Goal: Transaction & Acquisition: Purchase product/service

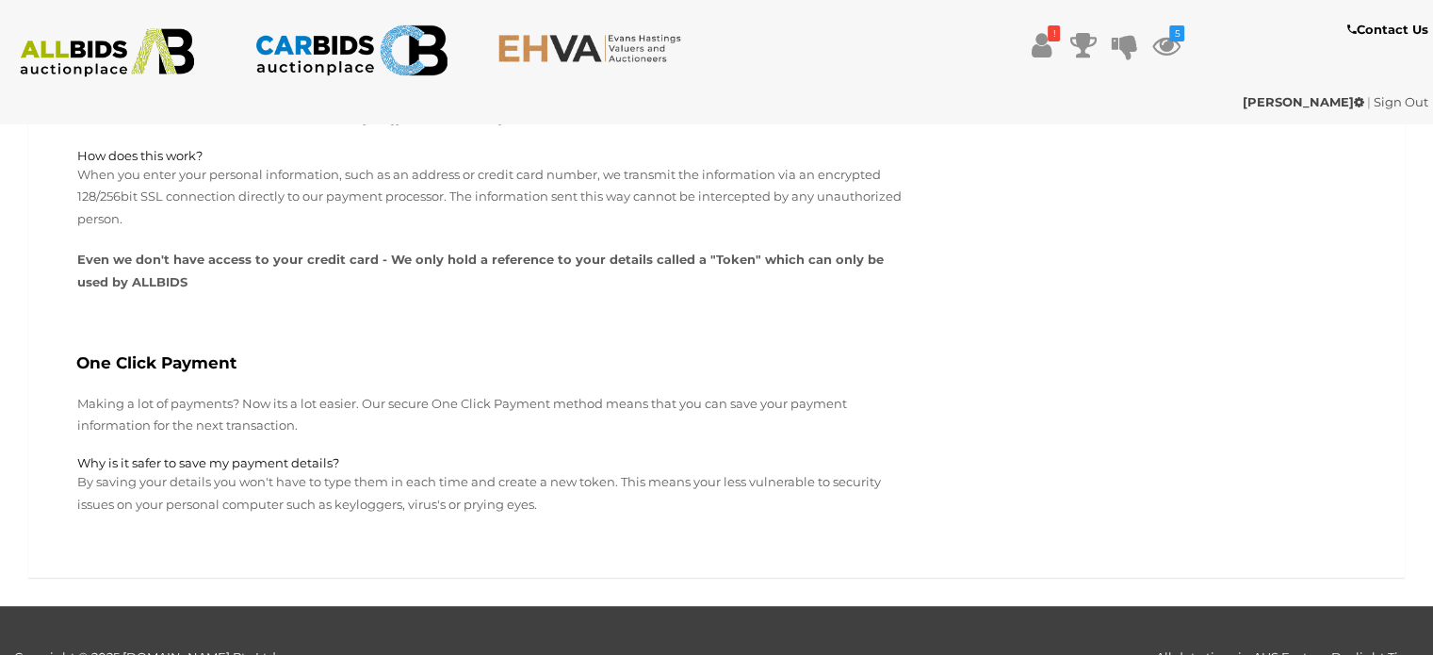
scroll to position [1345, 0]
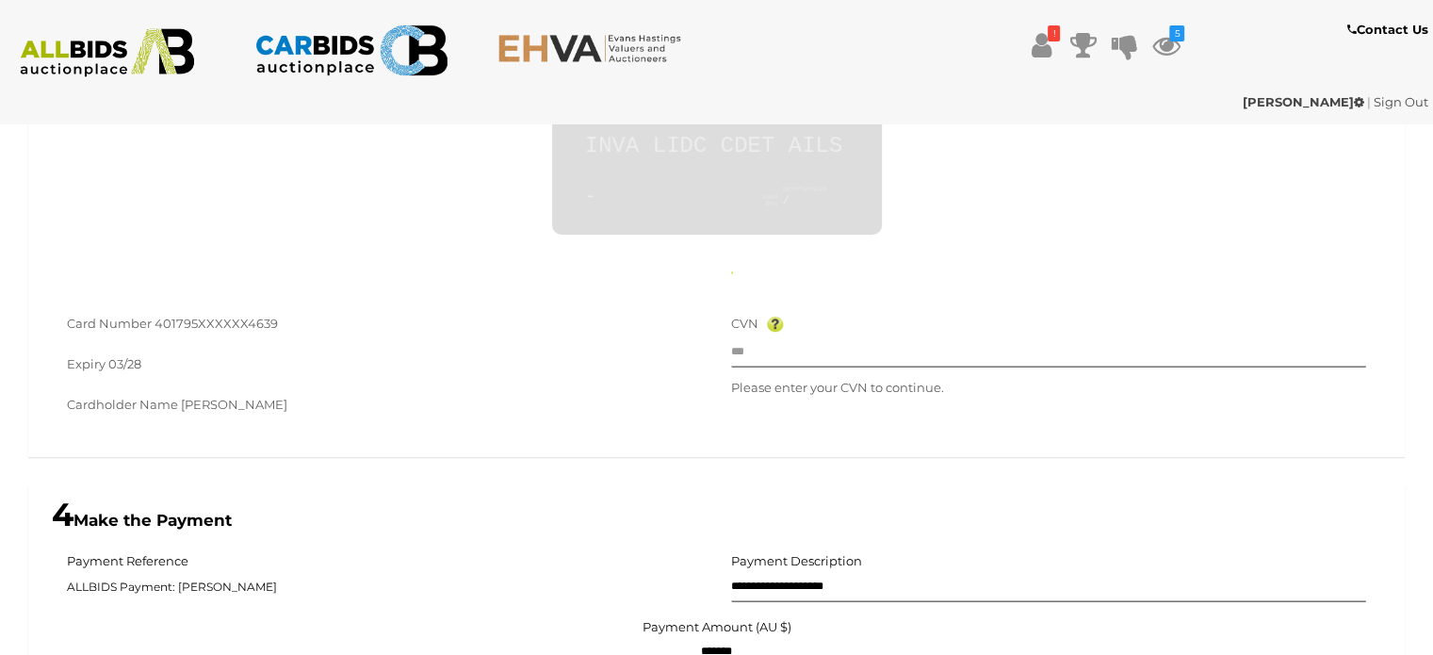
scroll to position [794, 0]
click at [816, 355] on input "text" at bounding box center [1049, 351] width 636 height 28
type input "**"
type input "**********"
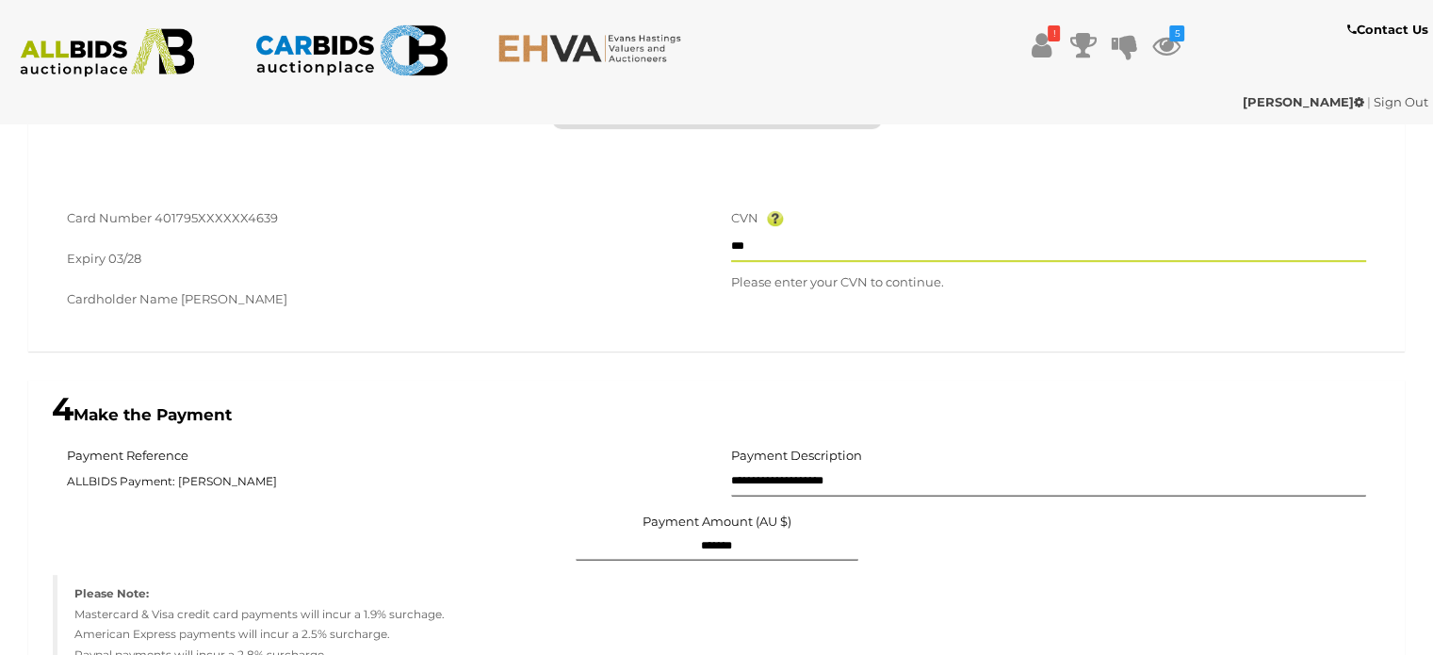
scroll to position [900, 0]
type input "***"
click at [806, 248] on input "***" at bounding box center [1049, 246] width 636 height 28
click button "Confirm Auto Payment" at bounding box center [0, 0] width 0 height 0
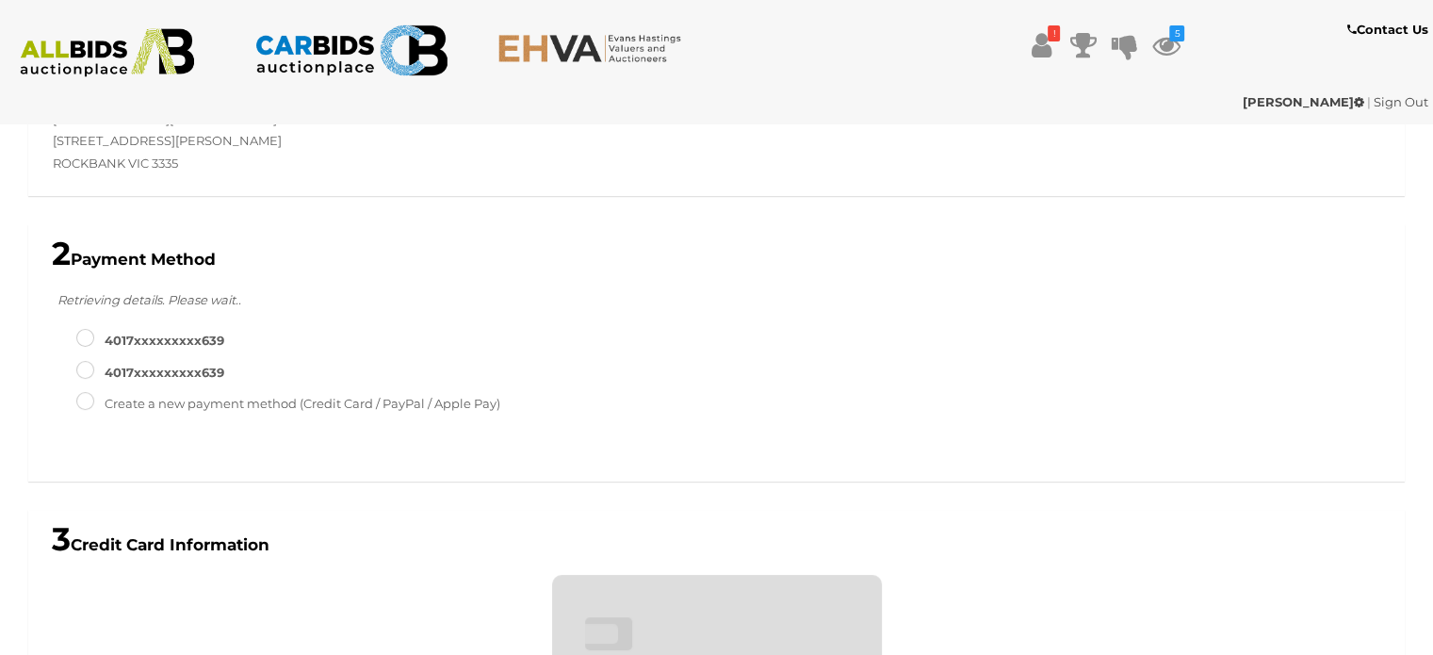
scroll to position [584, 0]
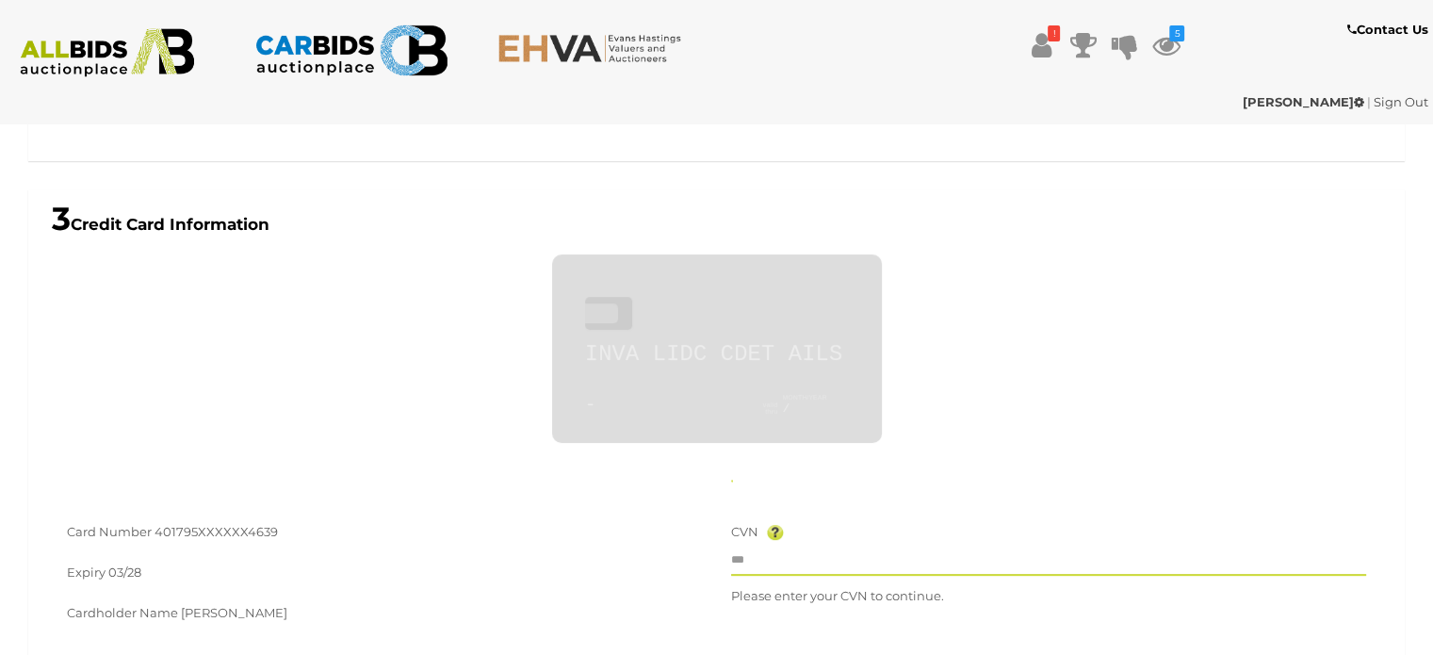
click at [782, 570] on input "text" at bounding box center [1049, 561] width 636 height 28
type input "*"
type input "**********"
type input "***"
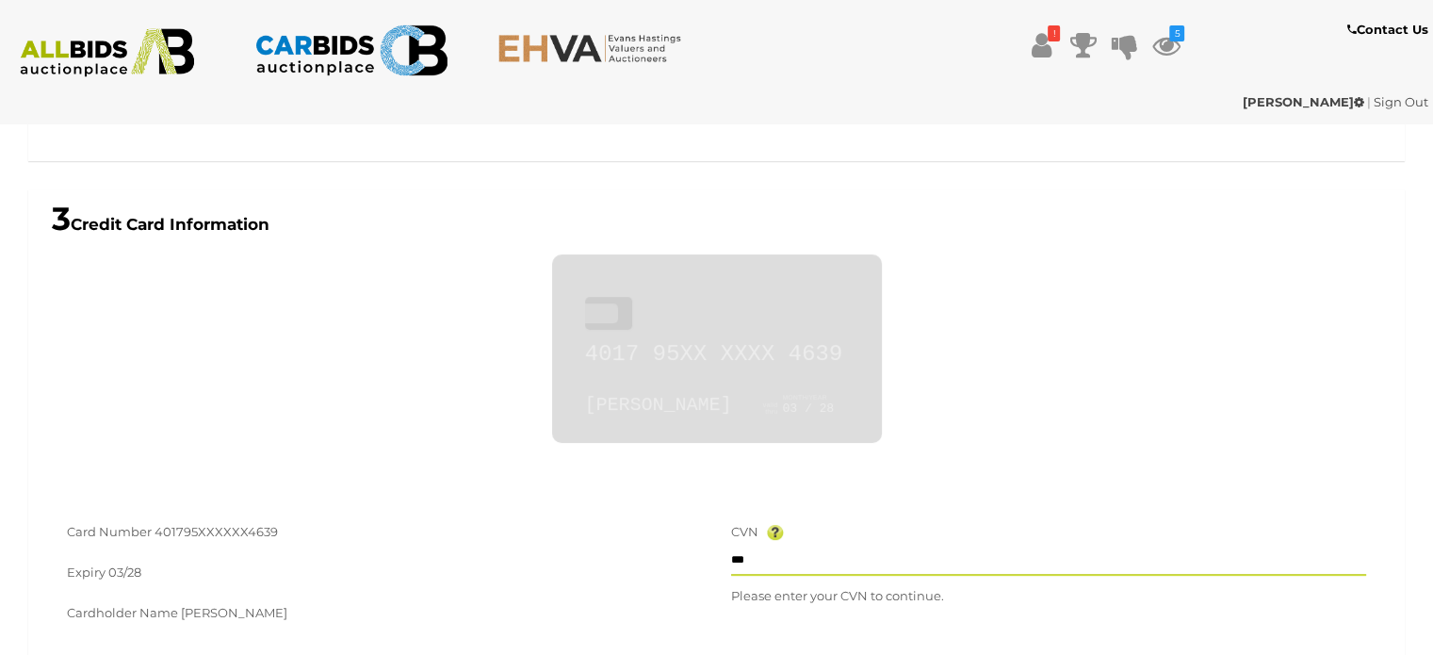
click at [782, 574] on div "CVN ***" at bounding box center [1049, 548] width 636 height 55
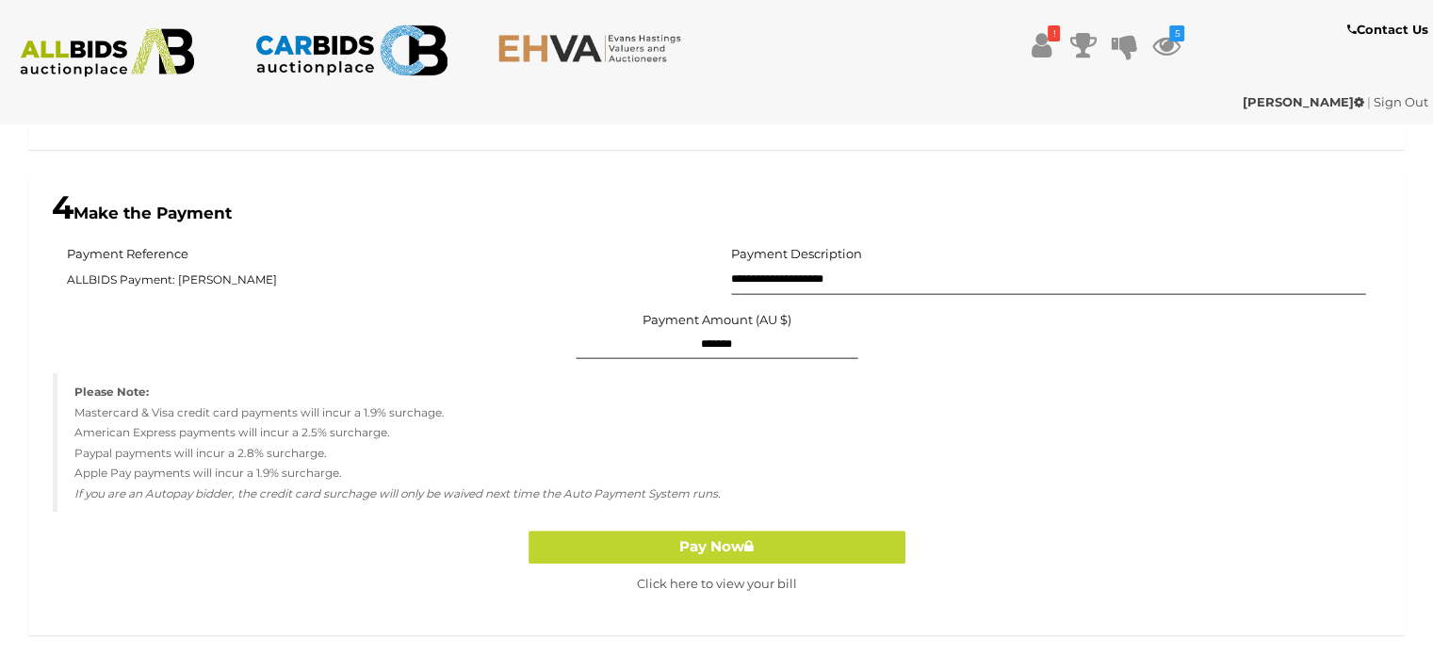
scroll to position [1094, 0]
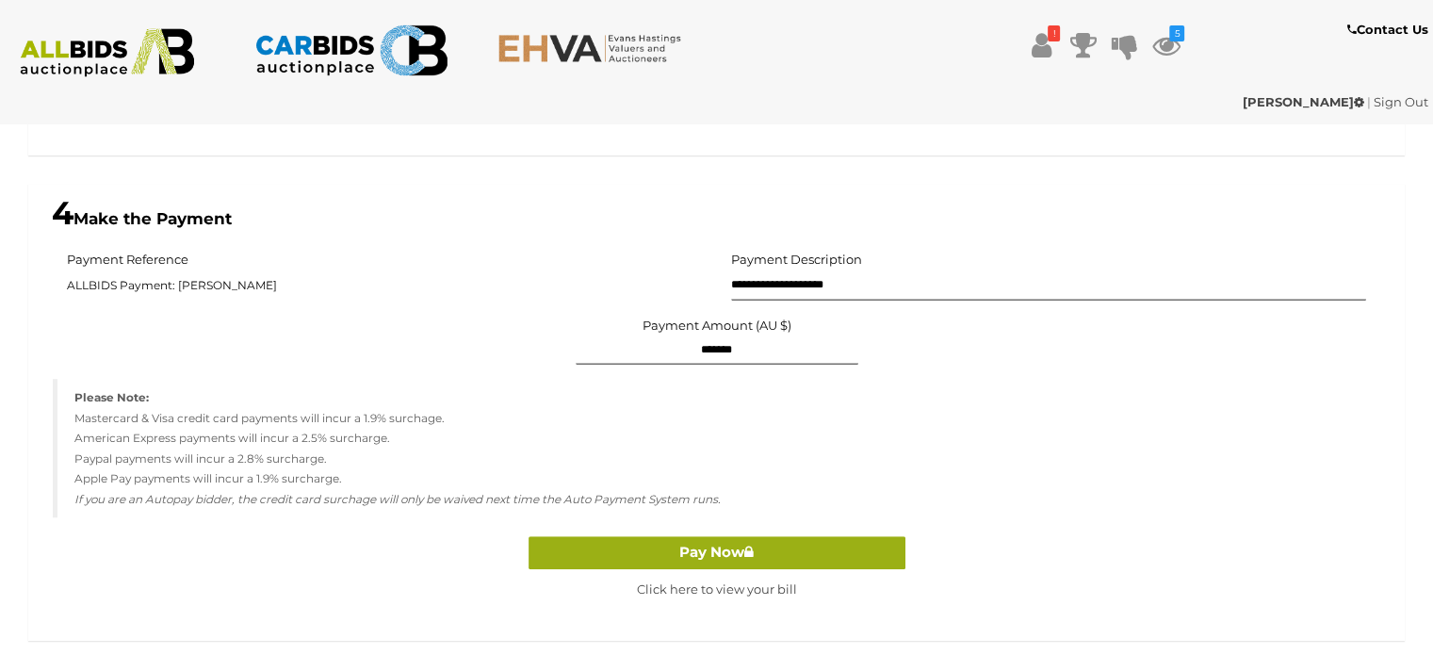
click at [733, 551] on button "Pay Now" at bounding box center [717, 552] width 377 height 33
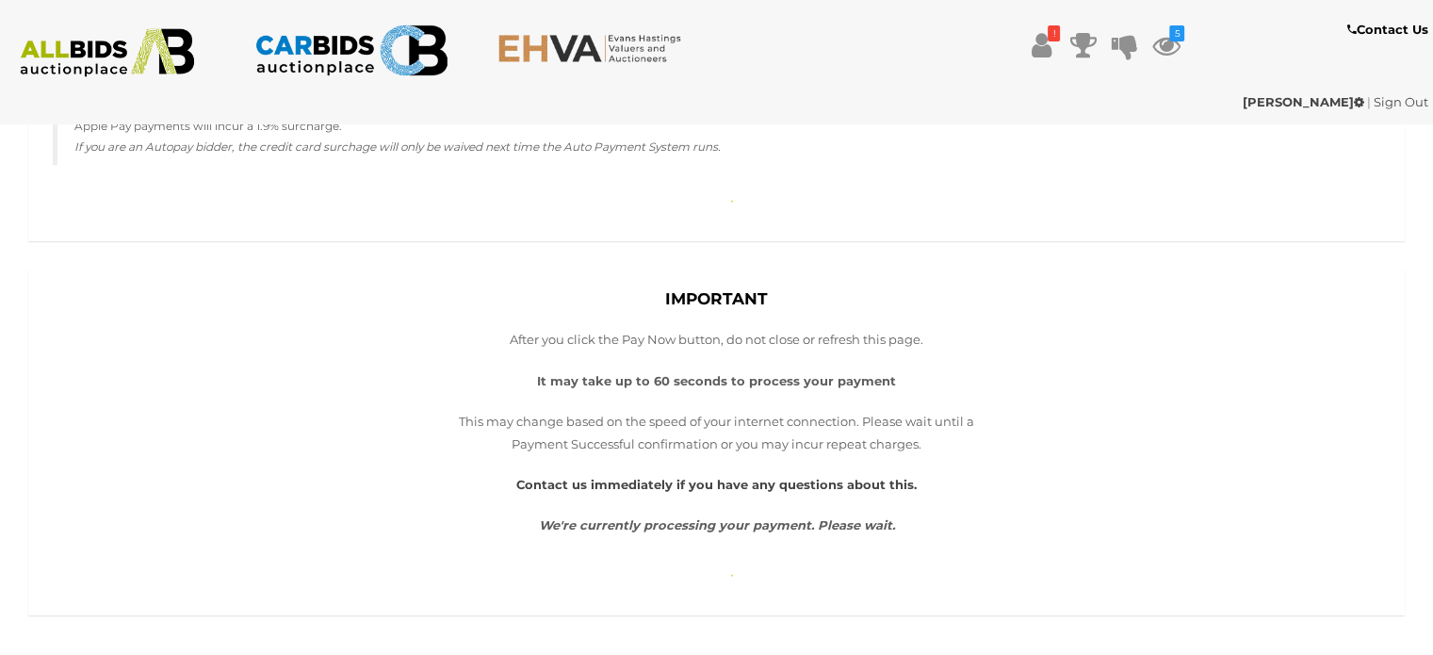
scroll to position [1447, 0]
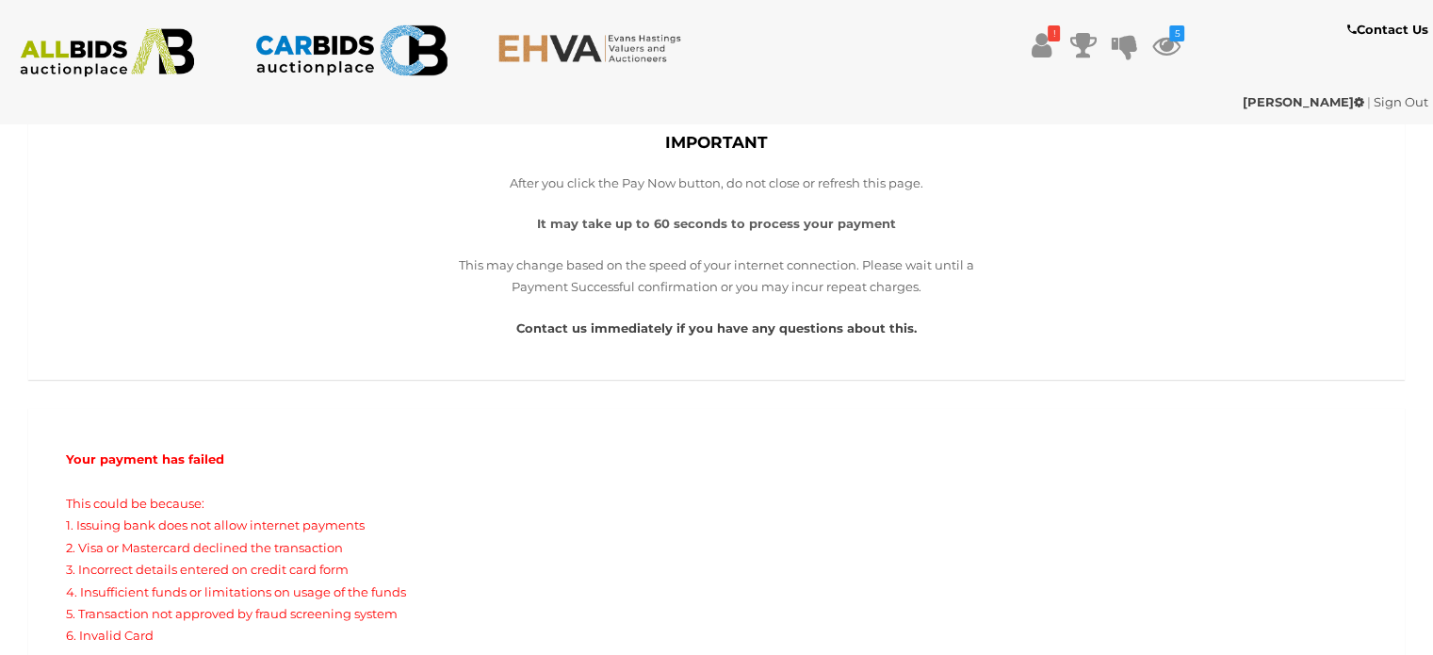
click at [1364, 35] on b "Contact Us" at bounding box center [1387, 29] width 81 height 15
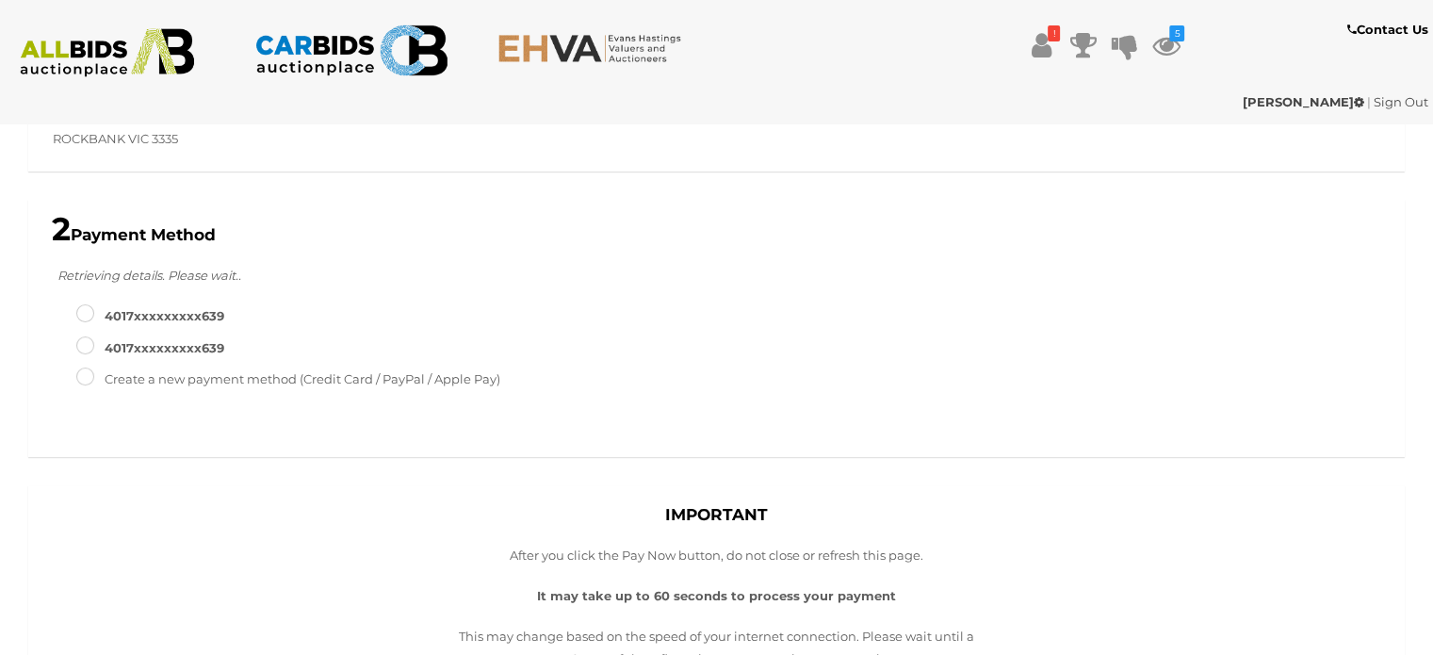
scroll to position [283, 0]
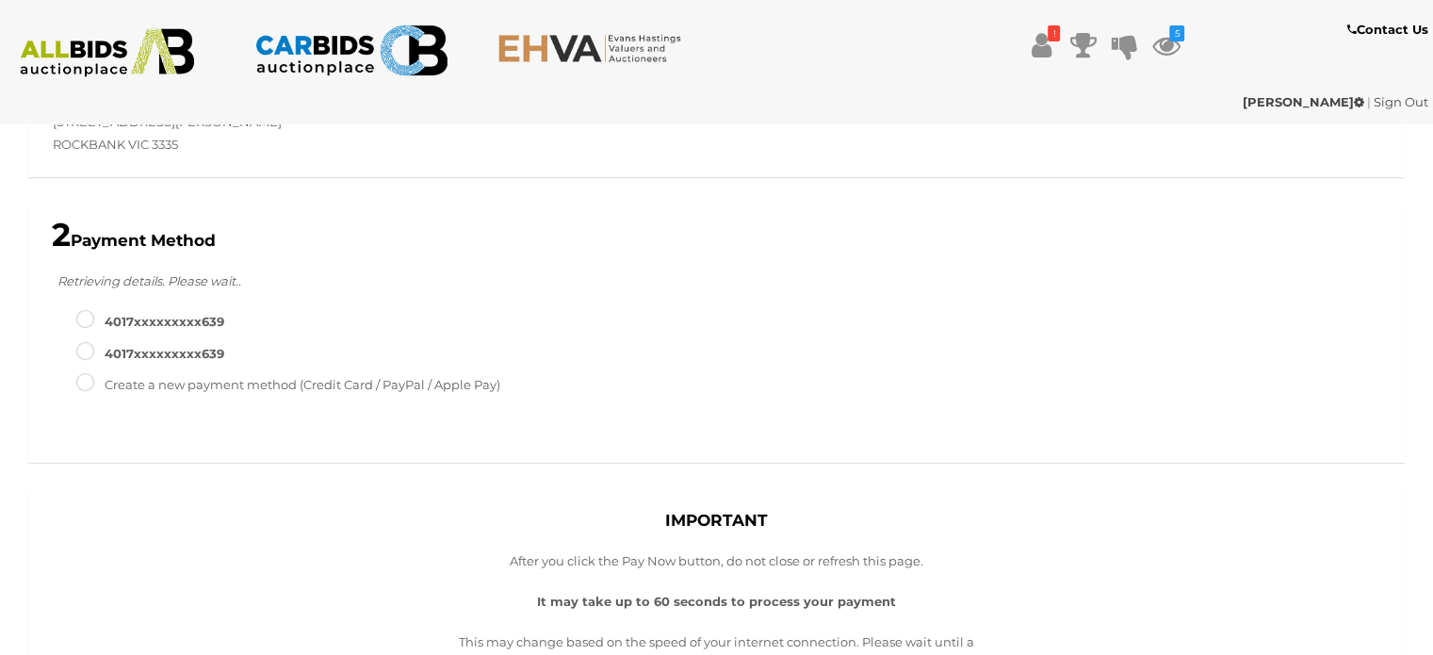
type input "**********"
type input "*"
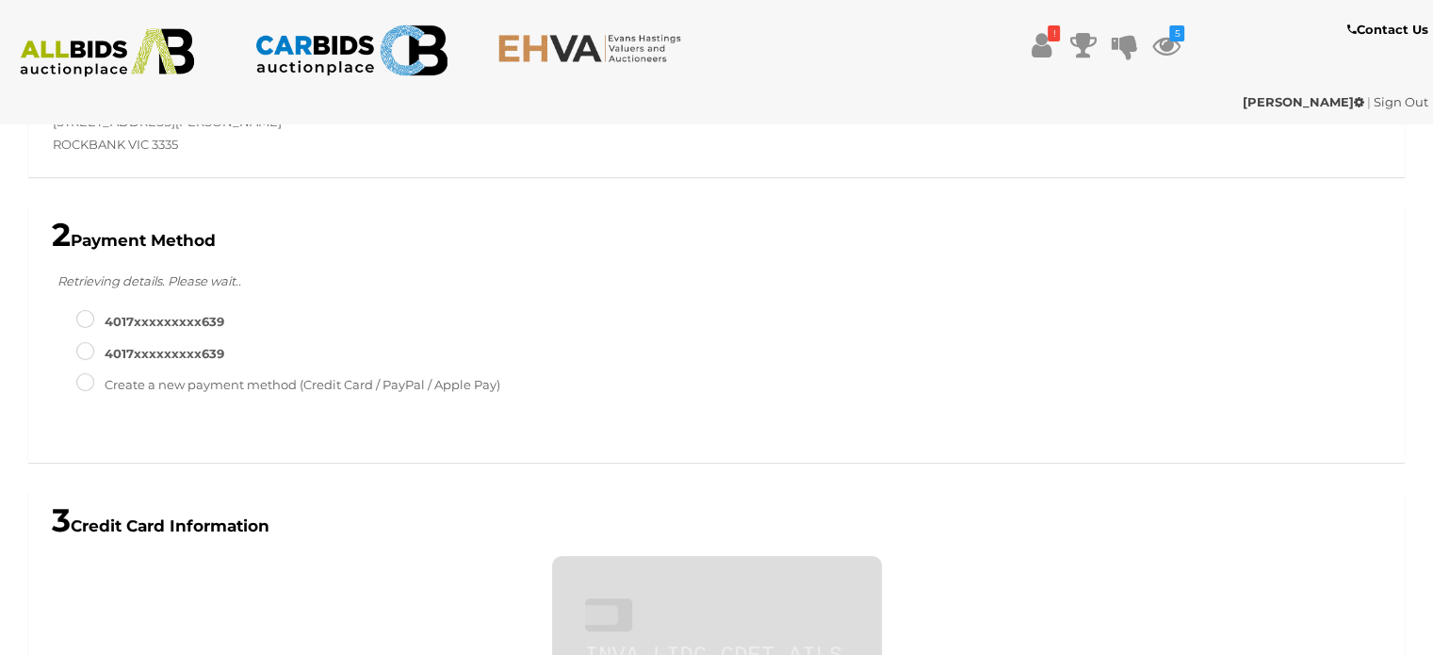
scroll to position [584, 0]
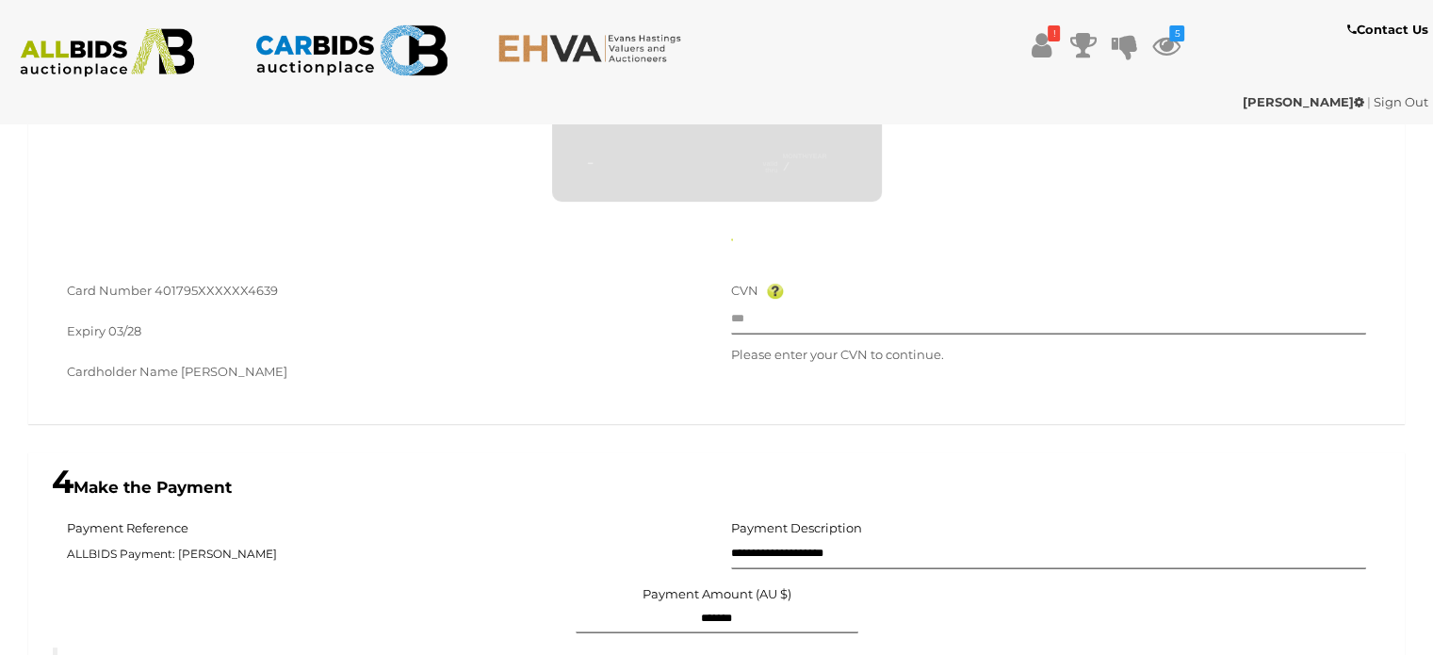
type input "**********"
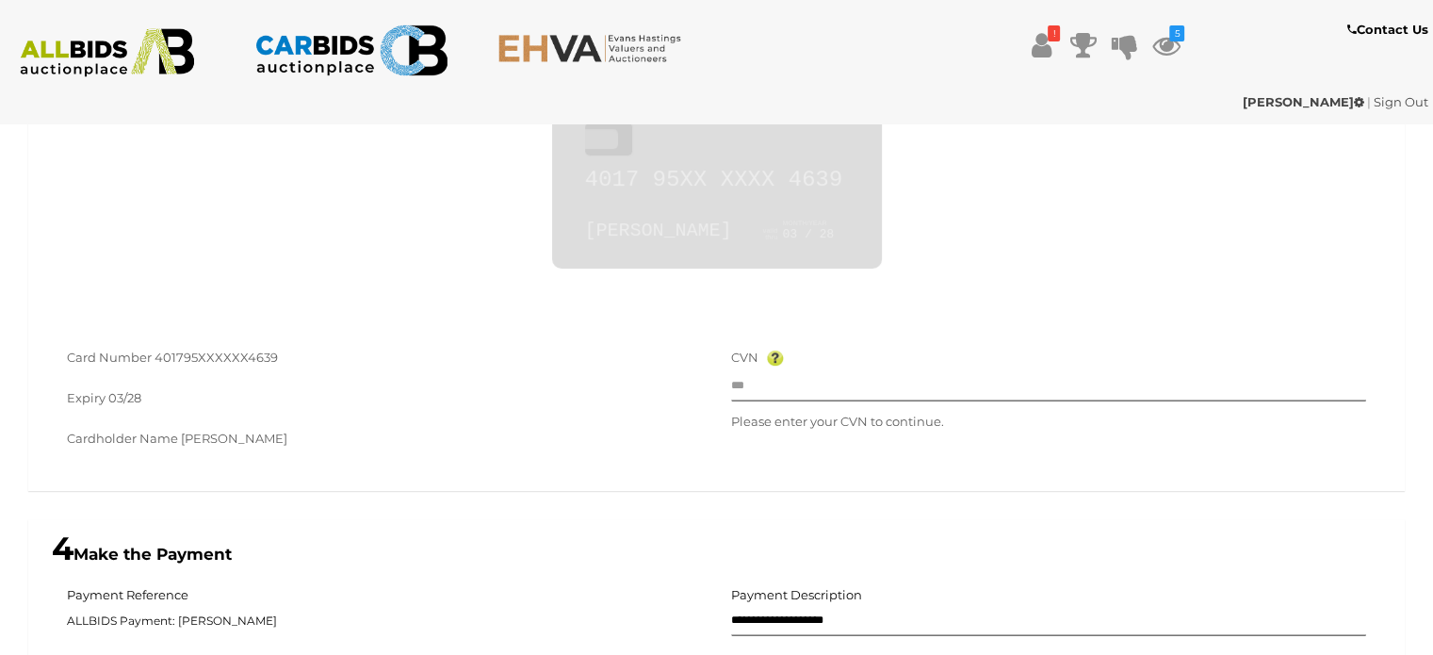
scroll to position [757, 0]
click at [803, 375] on input "text" at bounding box center [1049, 388] width 636 height 28
type input "***"
click at [744, 423] on p "Please enter your CVN to continue." at bounding box center [1049, 423] width 636 height 22
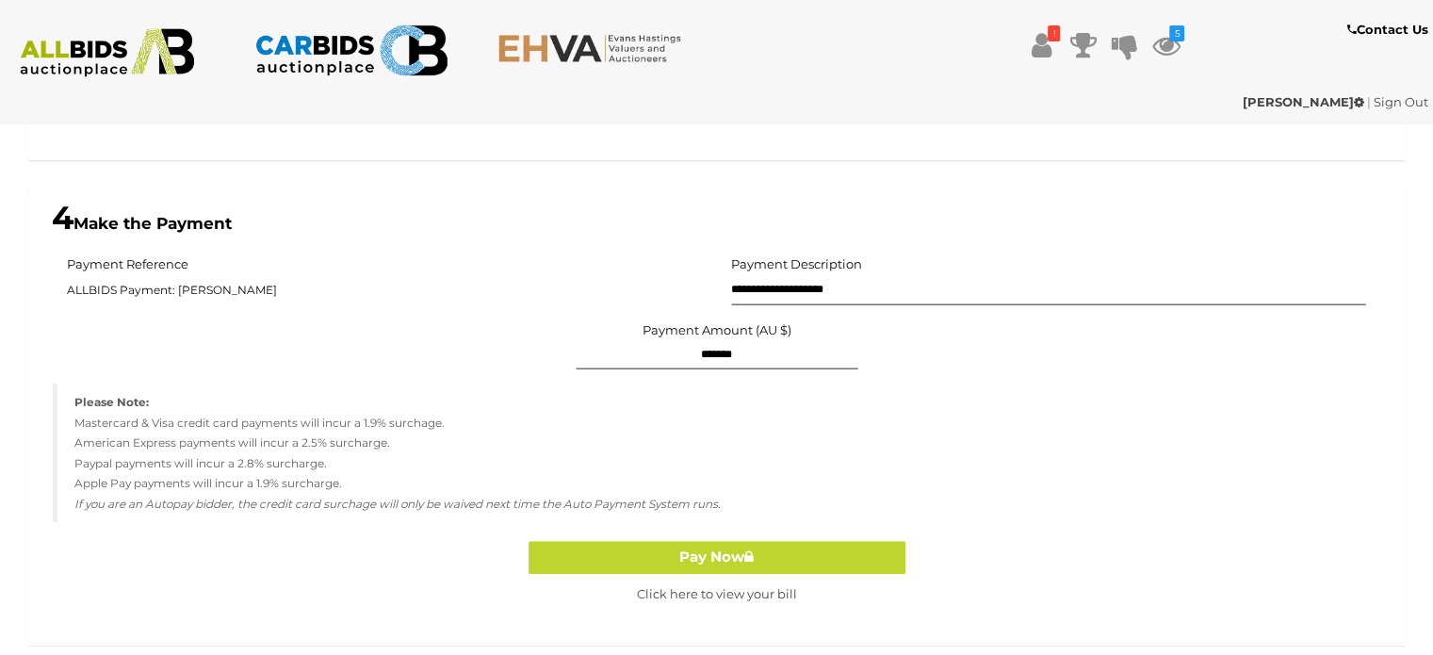
scroll to position [1090, 0]
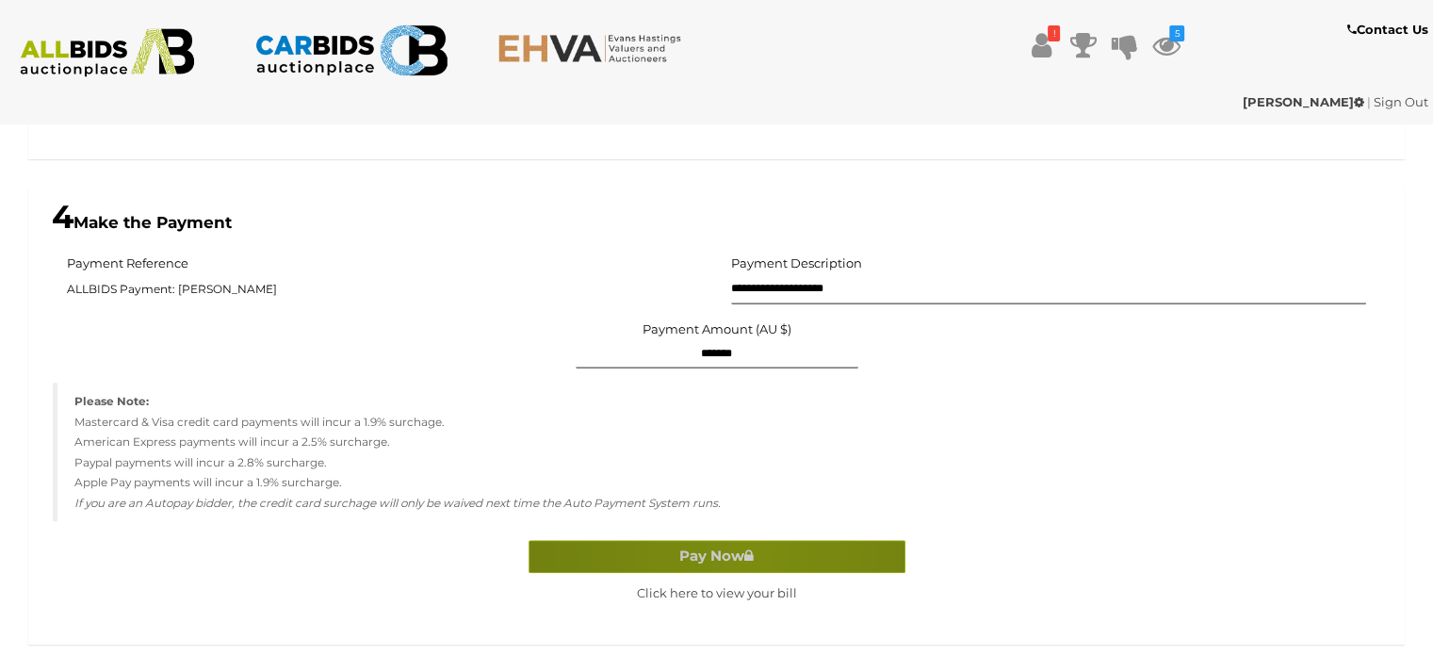
click at [746, 557] on icon at bounding box center [748, 555] width 9 height 14
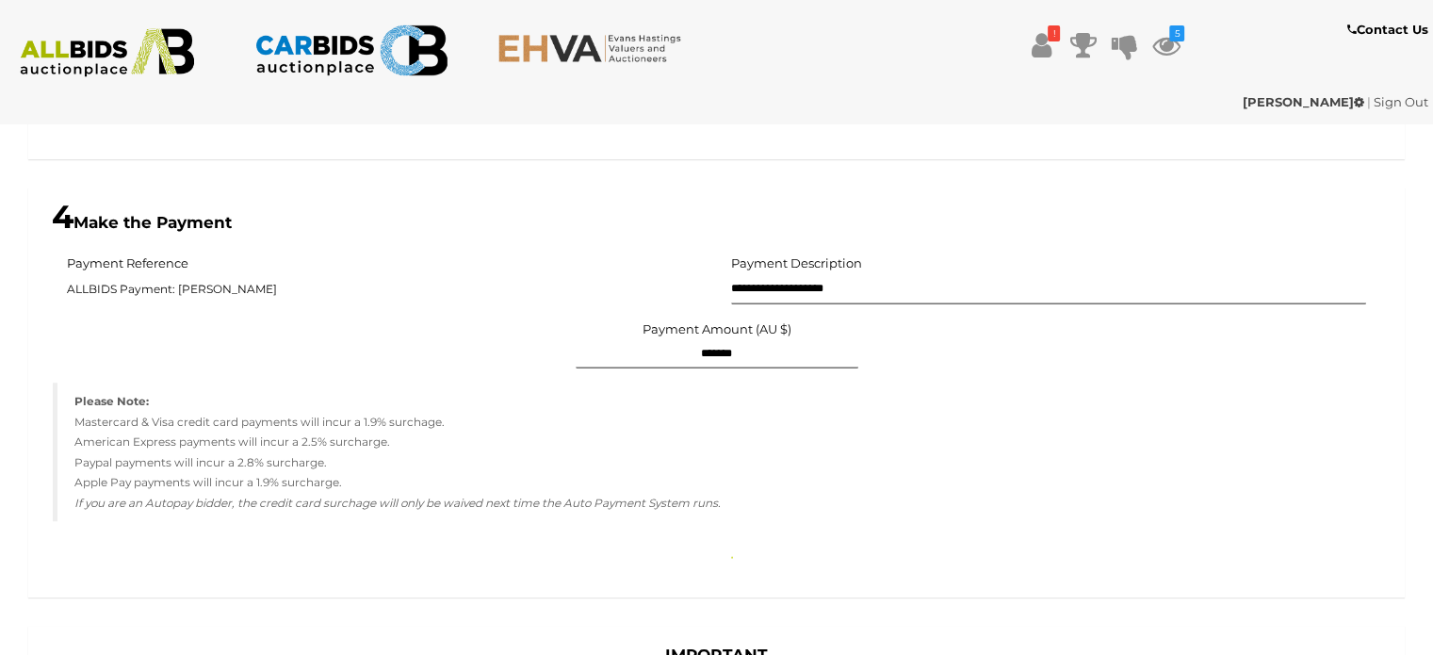
scroll to position [1138, 0]
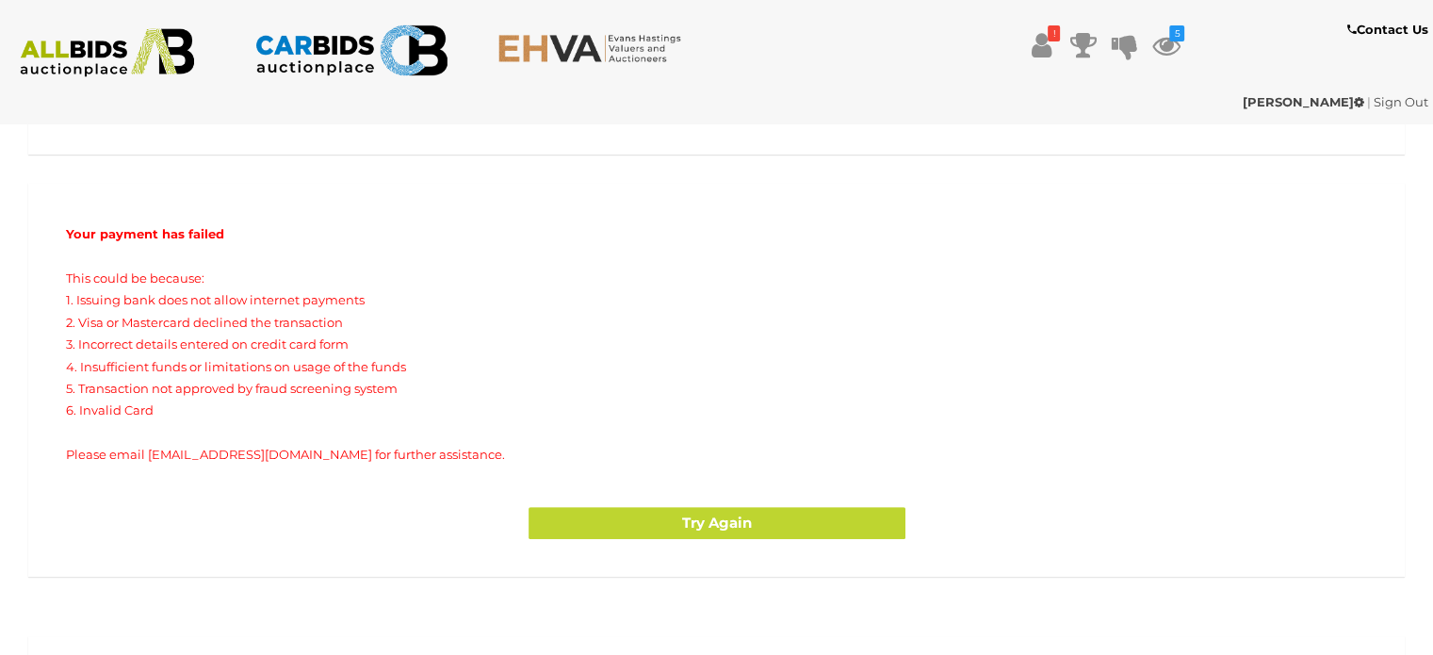
scroll to position [699, 0]
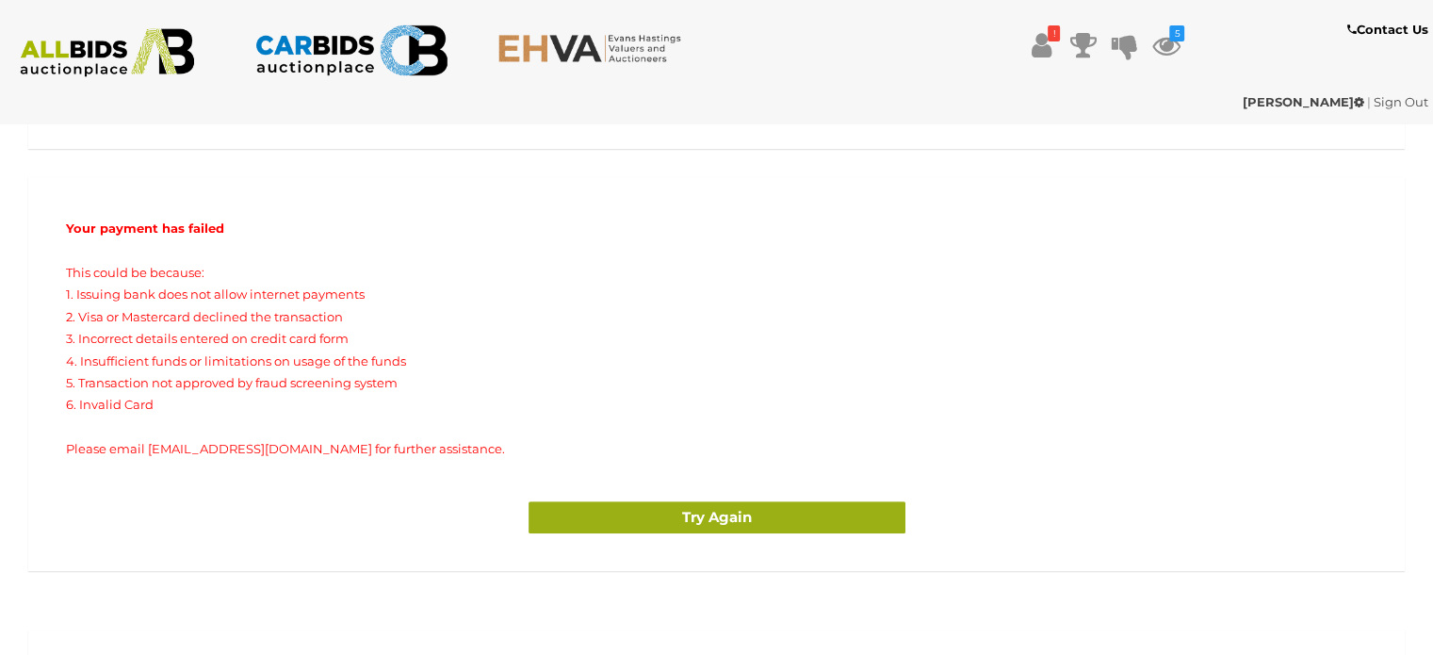
click at [626, 522] on button "Try Again" at bounding box center [717, 517] width 377 height 33
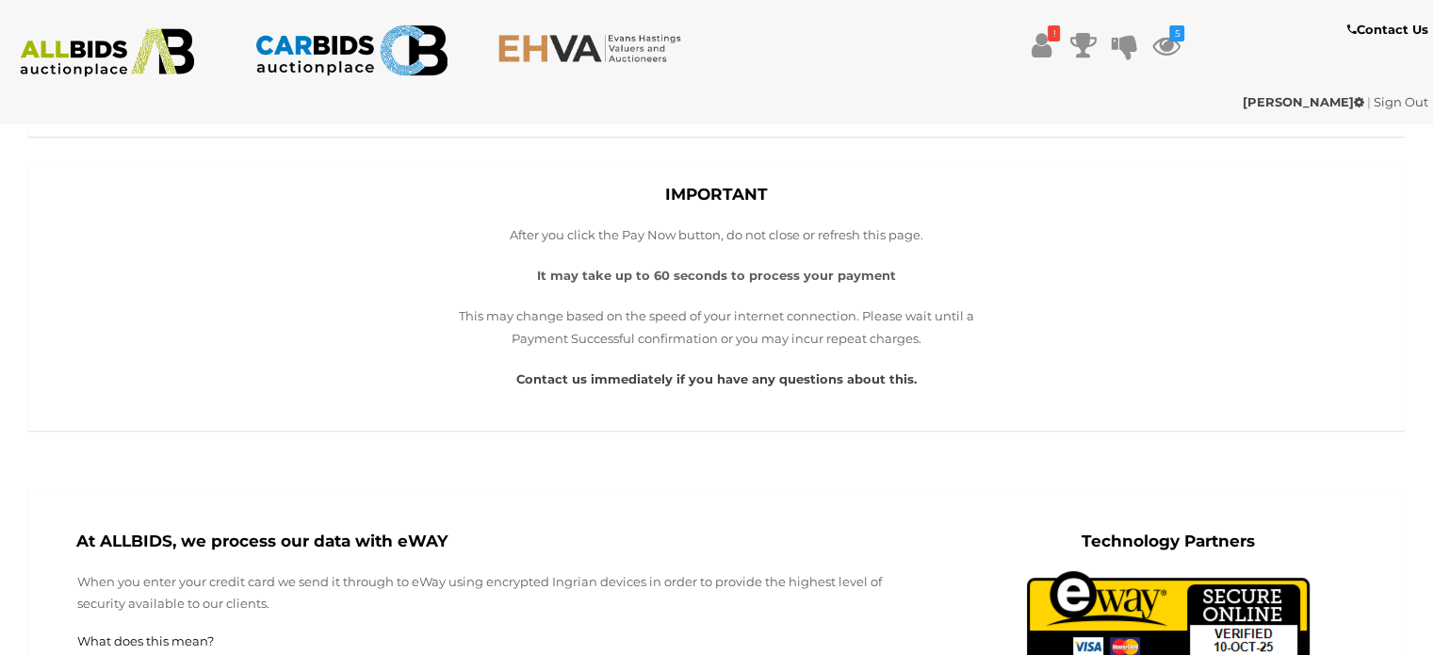
scroll to position [567, 0]
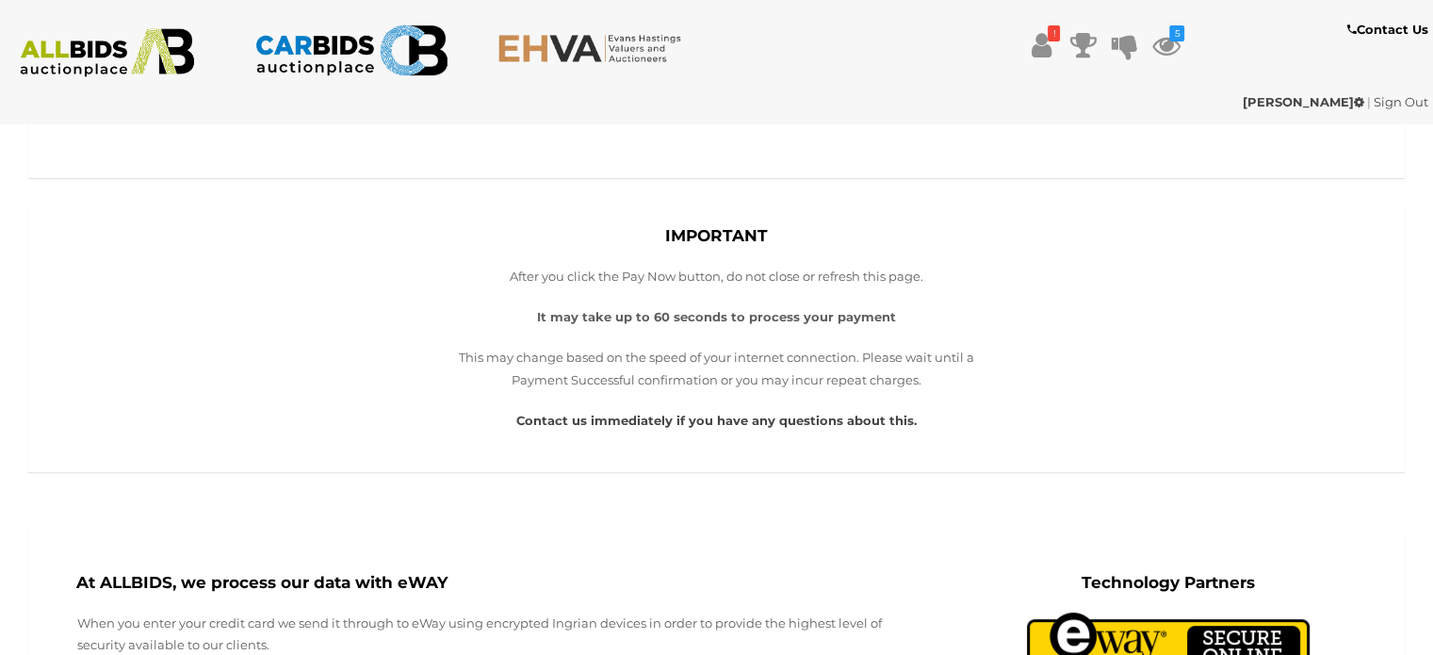
click at [678, 315] on strong "It may take up to 60 seconds to process your payment" at bounding box center [716, 316] width 359 height 15
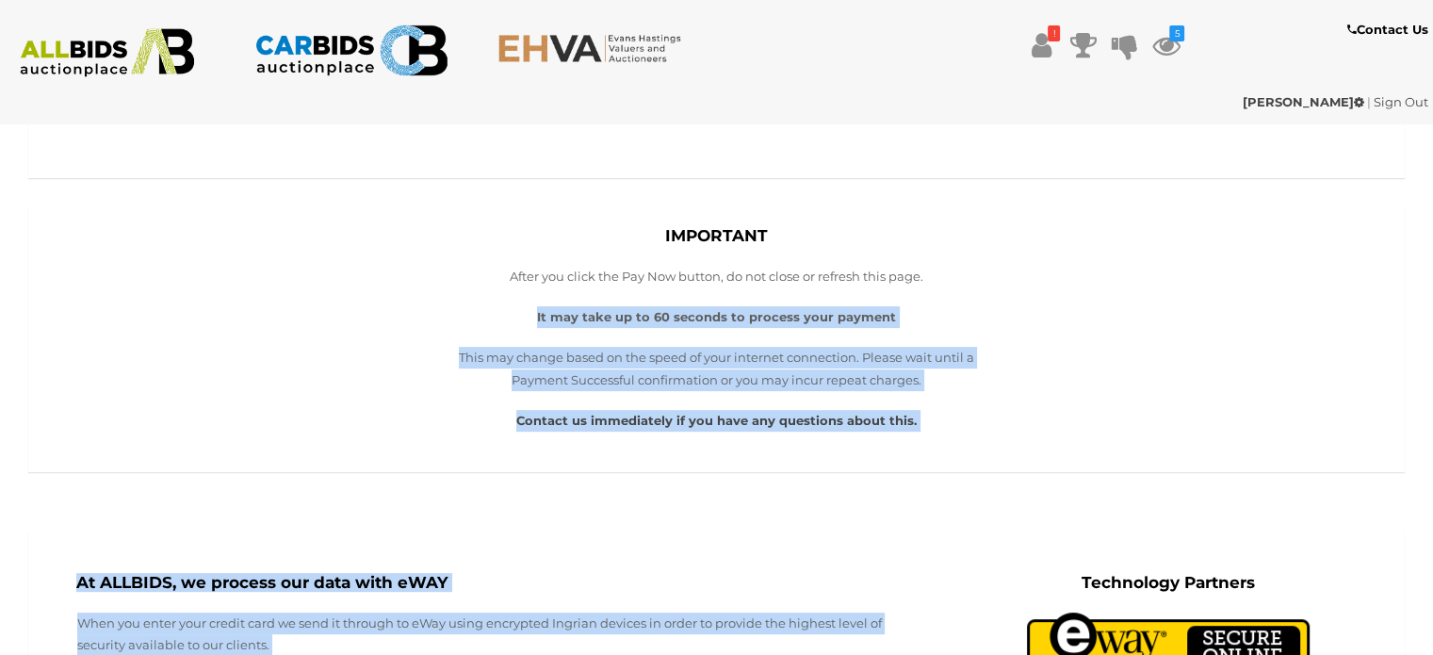
drag, startPoint x: 542, startPoint y: 305, endPoint x: 986, endPoint y: 545, distance: 505.4
click at [986, 545] on section "Secure Online Credit Card Payments Account Status If you have won items, or if …" at bounding box center [716, 427] width 1433 height 1762
click at [828, 484] on div "**********" at bounding box center [716, 353] width 1405 height 295
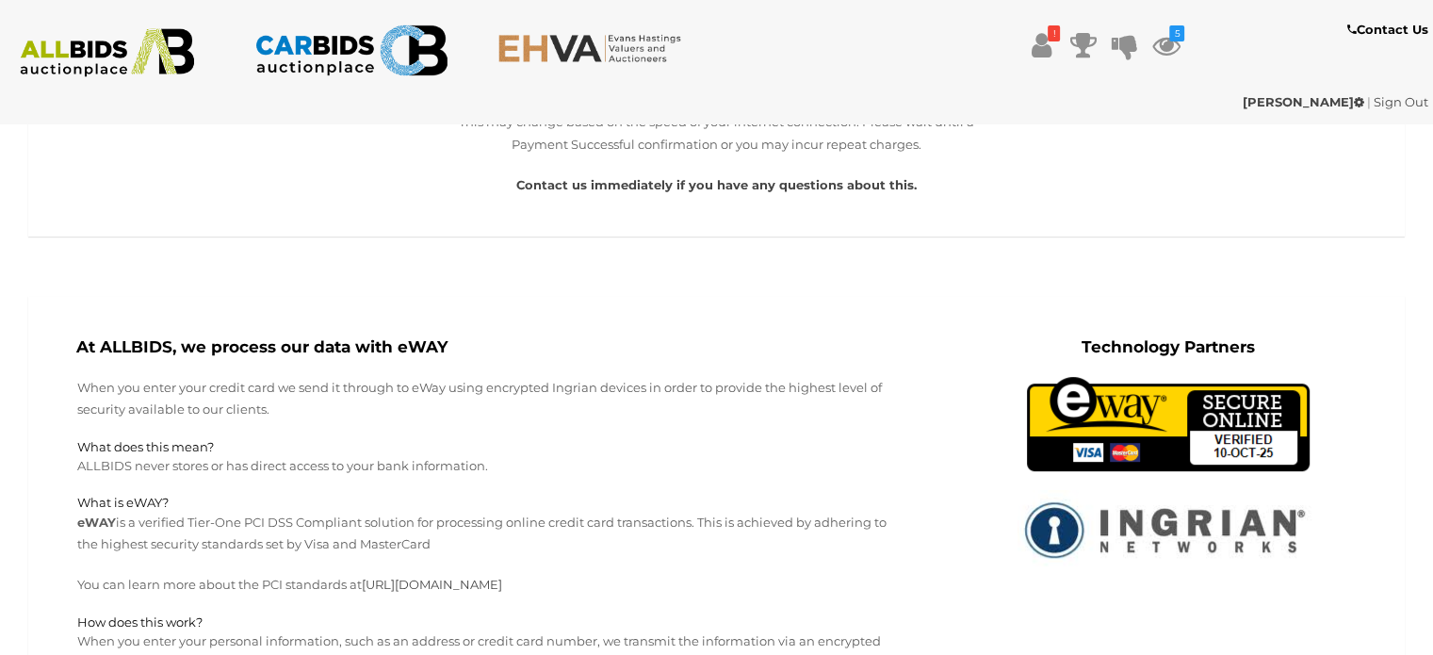
scroll to position [802, 0]
click at [1330, 105] on strong "[PERSON_NAME]" at bounding box center [1304, 101] width 122 height 15
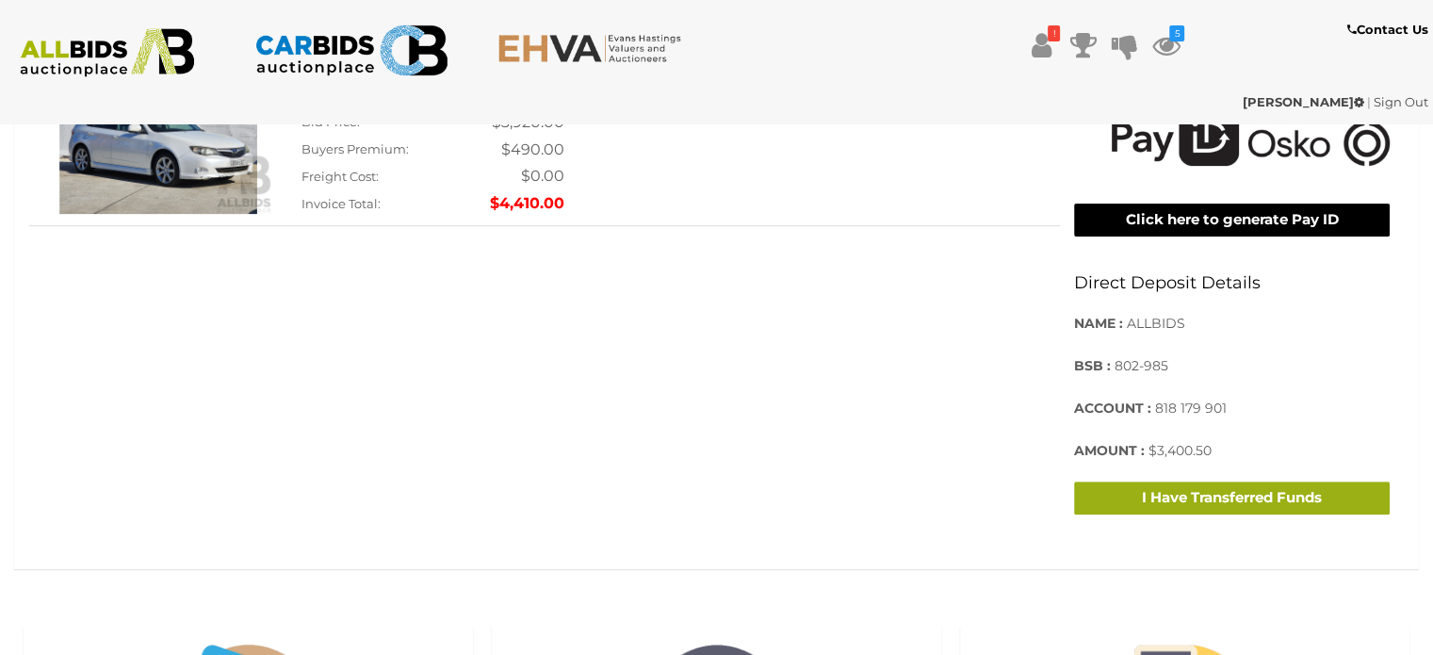
scroll to position [561, 0]
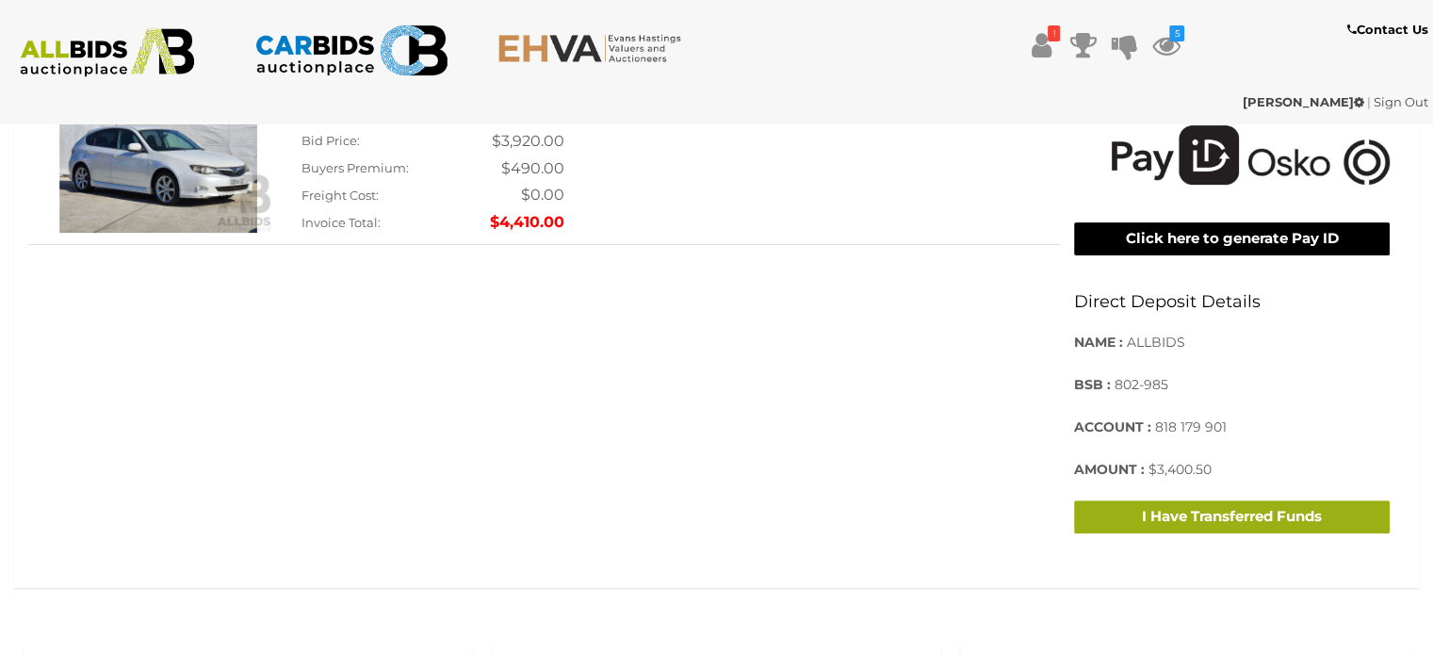
click at [1161, 520] on button "I Have Transferred Funds" at bounding box center [1232, 516] width 316 height 33
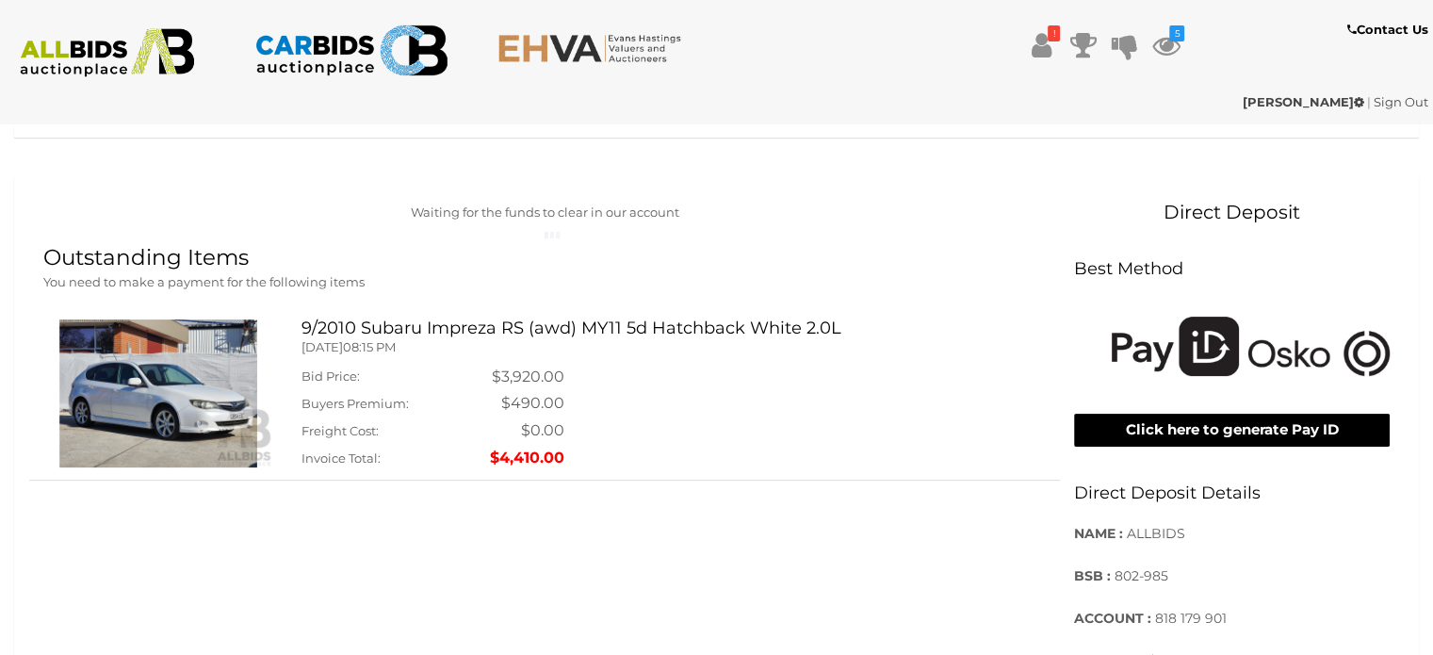
scroll to position [0, 0]
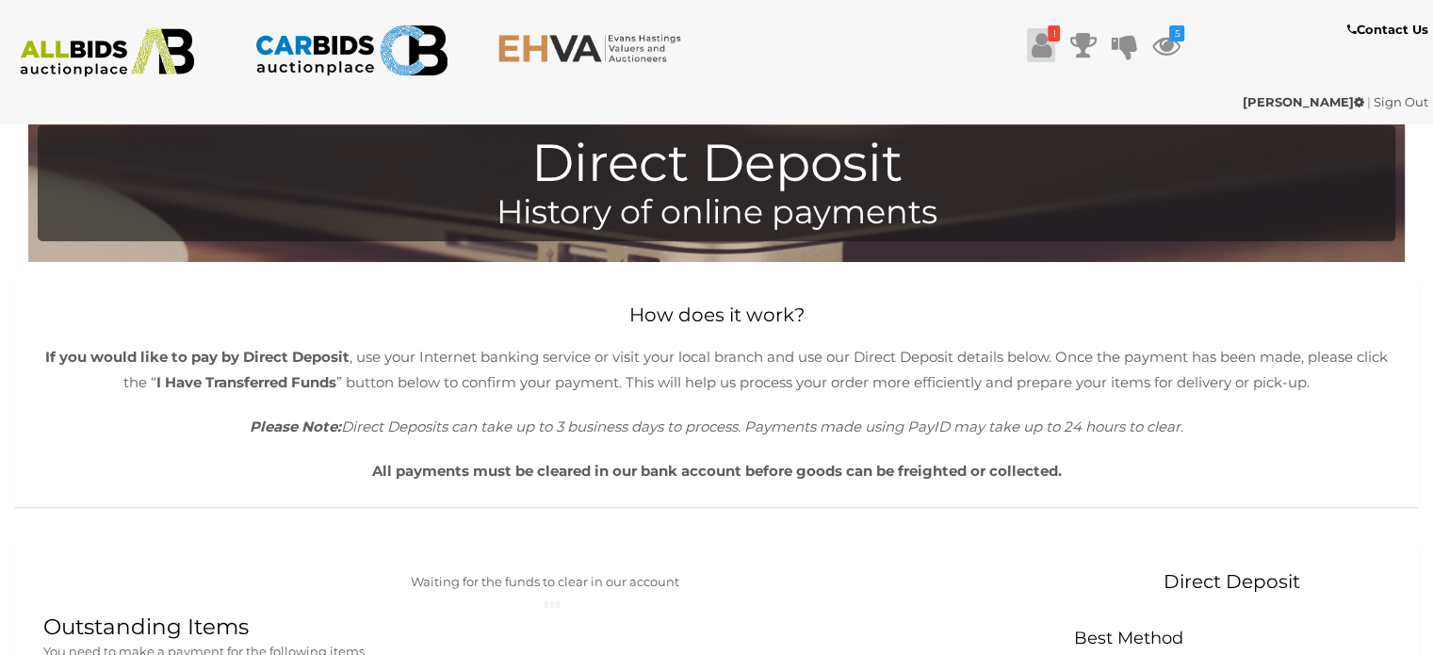
click at [1033, 56] on icon at bounding box center [1042, 45] width 20 height 34
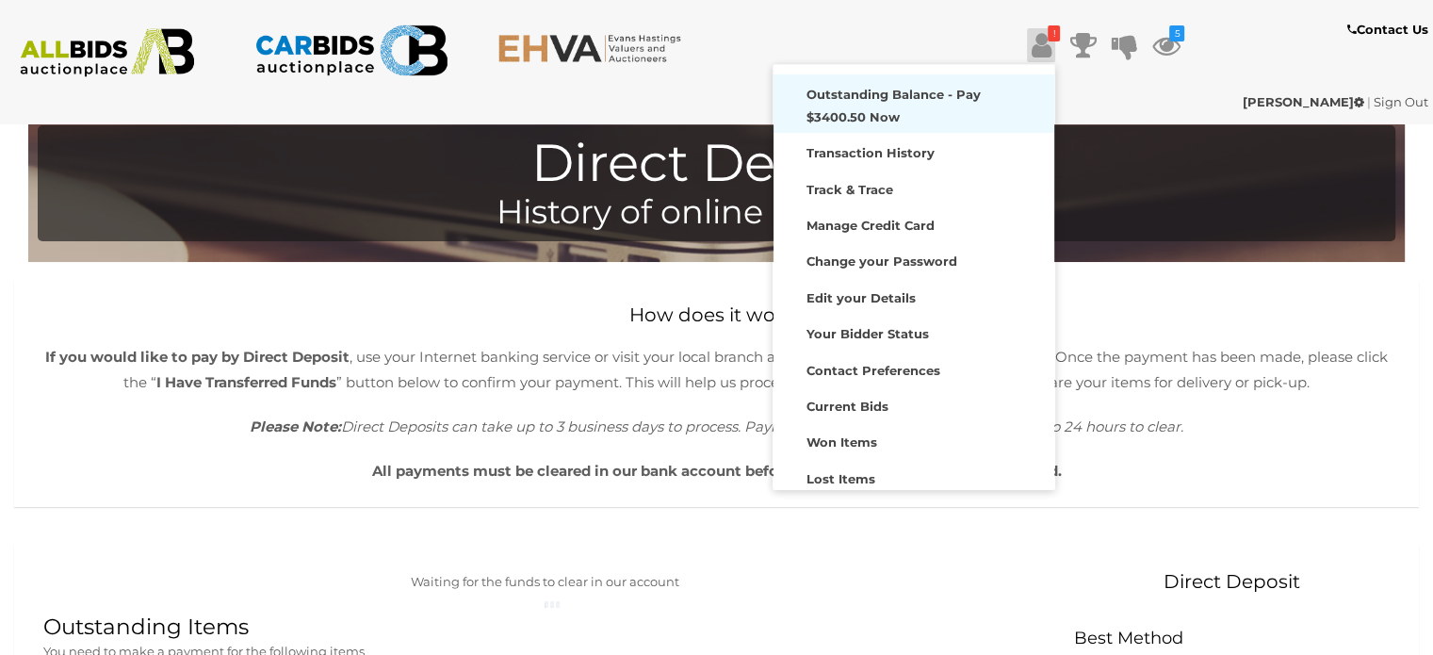
click at [952, 93] on strong "Outstanding Balance - Pay $3400.50 Now" at bounding box center [893, 105] width 174 height 37
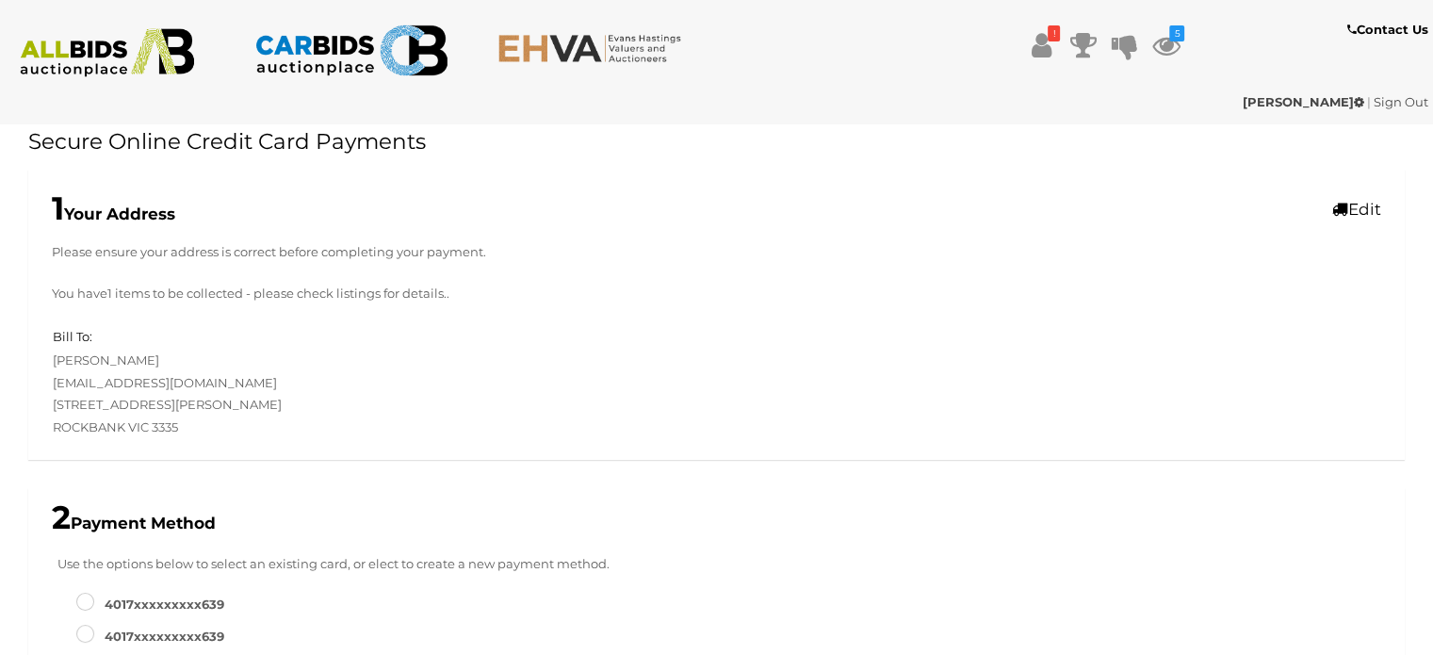
click at [384, 79] on img at bounding box center [351, 50] width 194 height 63
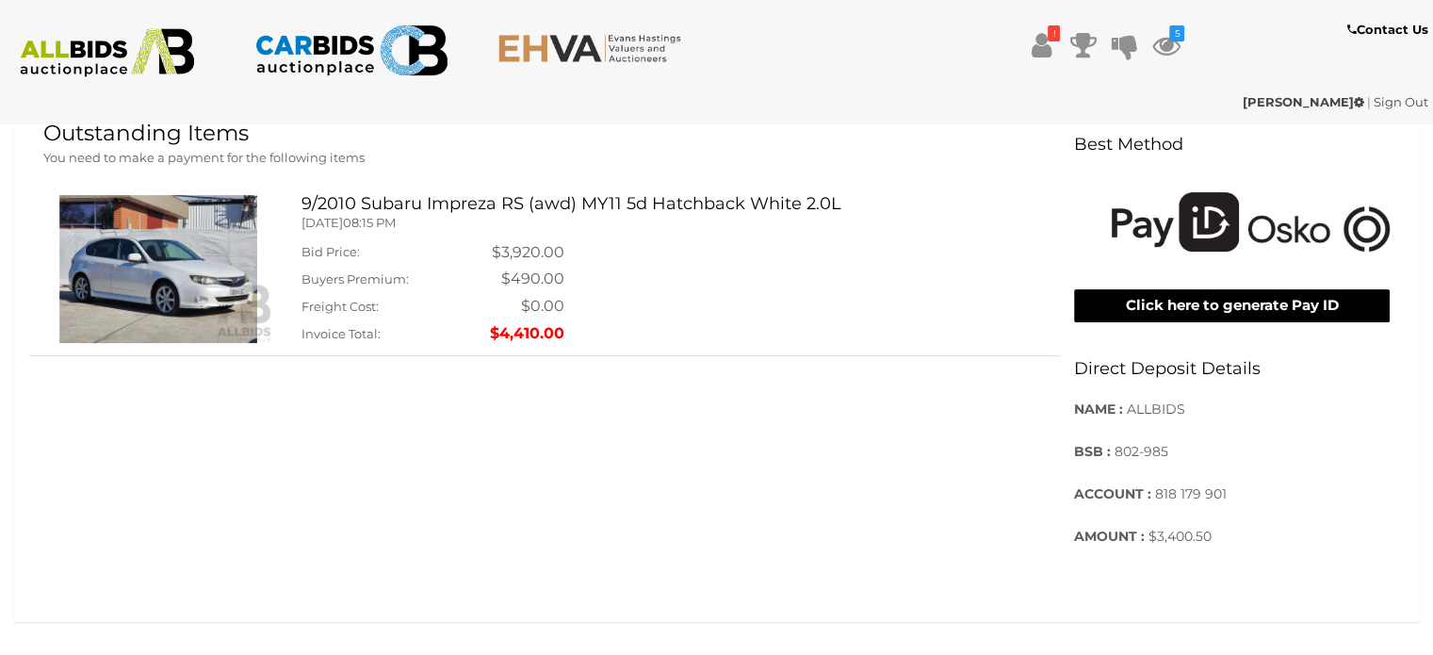
scroll to position [504, 0]
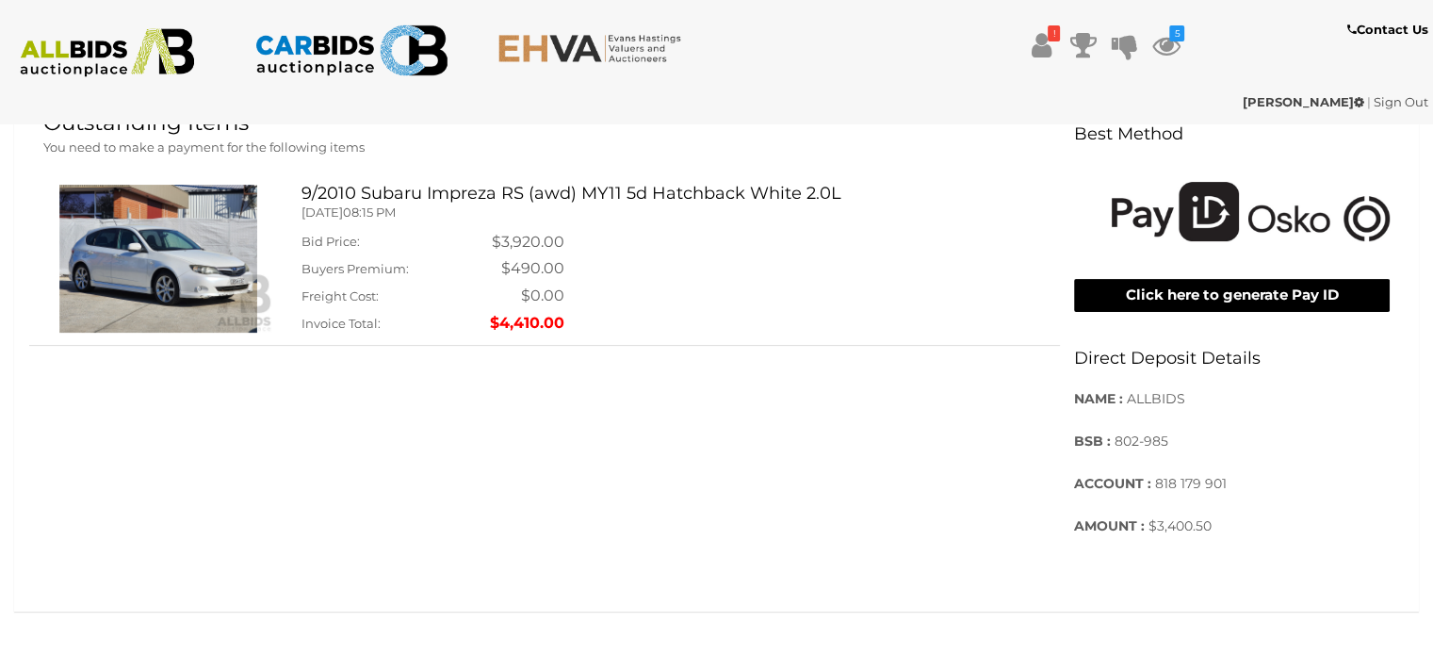
click at [1192, 293] on button "Click here to generate Pay ID" at bounding box center [1232, 295] width 316 height 33
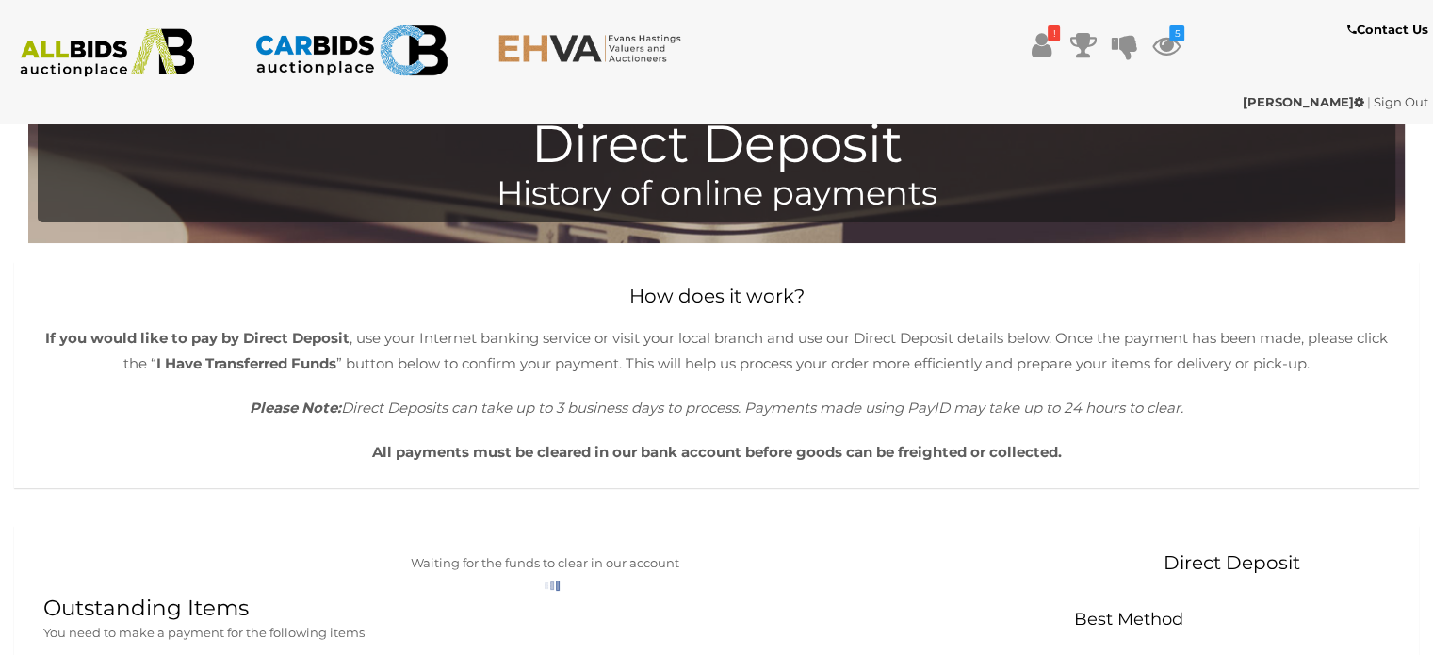
scroll to position [0, 0]
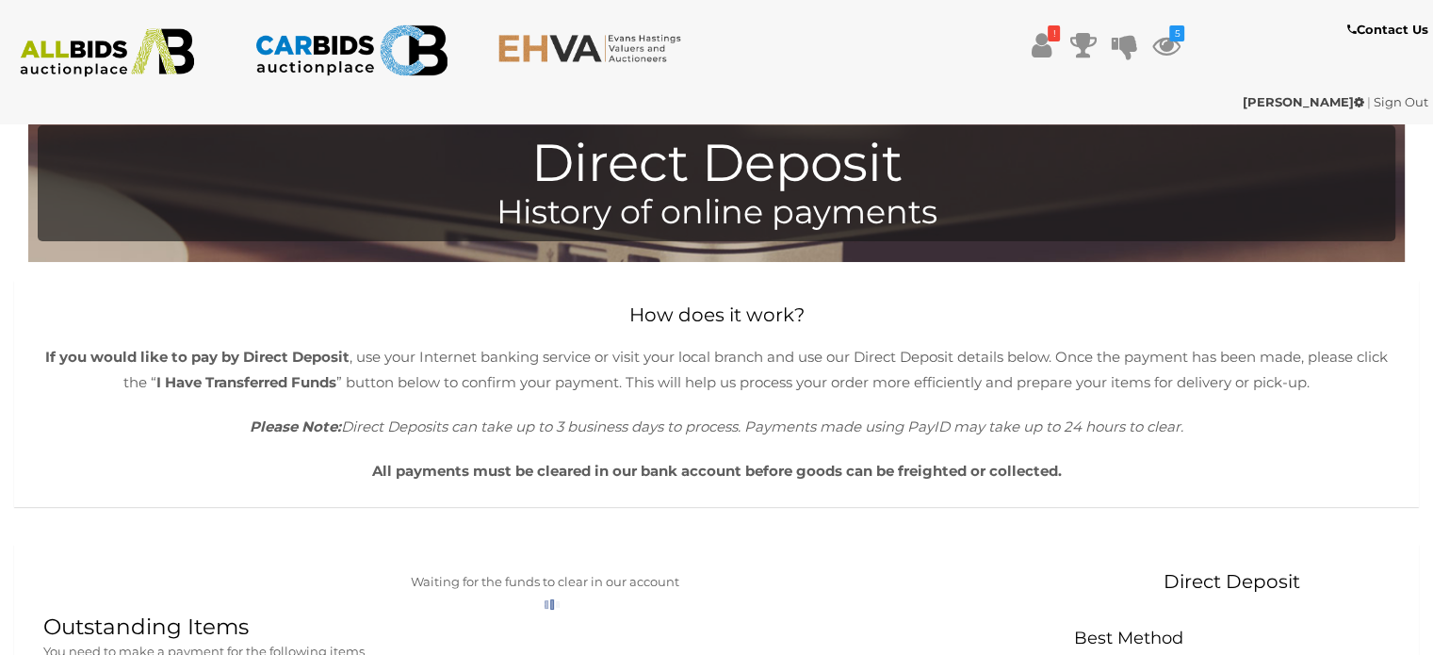
click at [102, 51] on img at bounding box center [107, 52] width 194 height 49
click at [313, 42] on img at bounding box center [351, 50] width 194 height 63
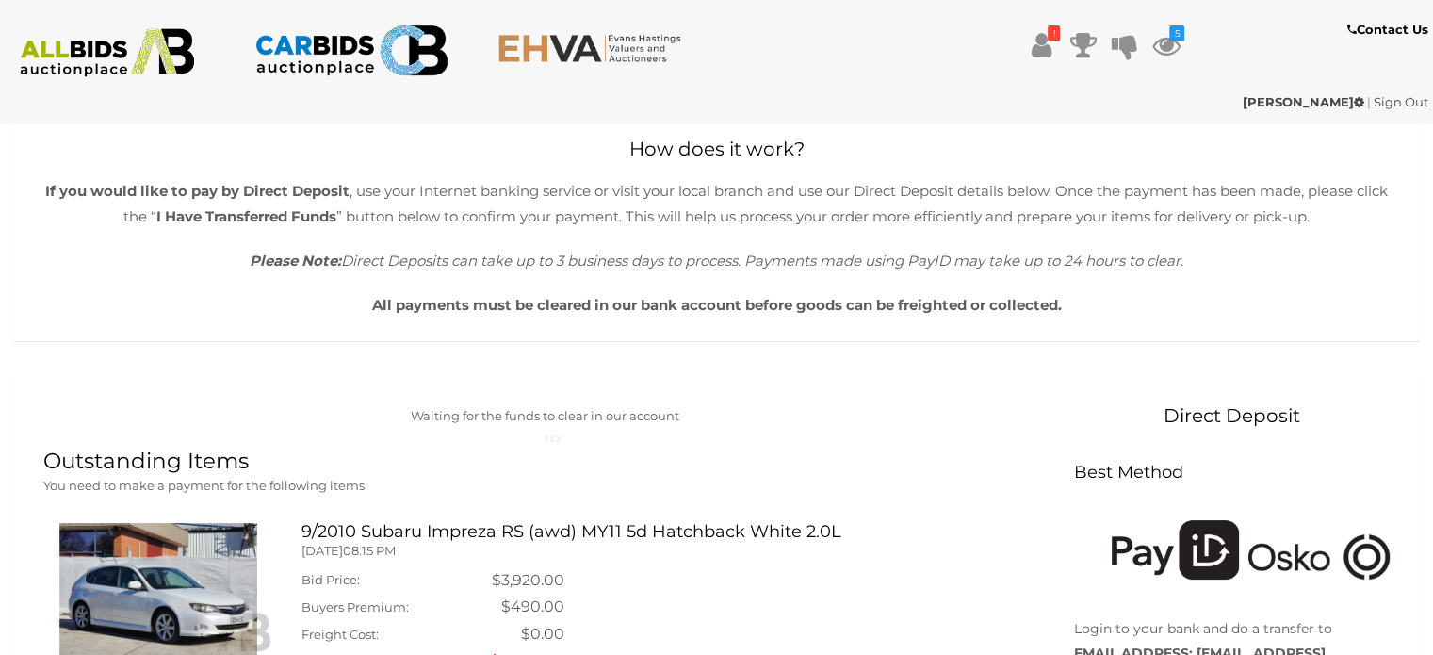
scroll to position [166, 0]
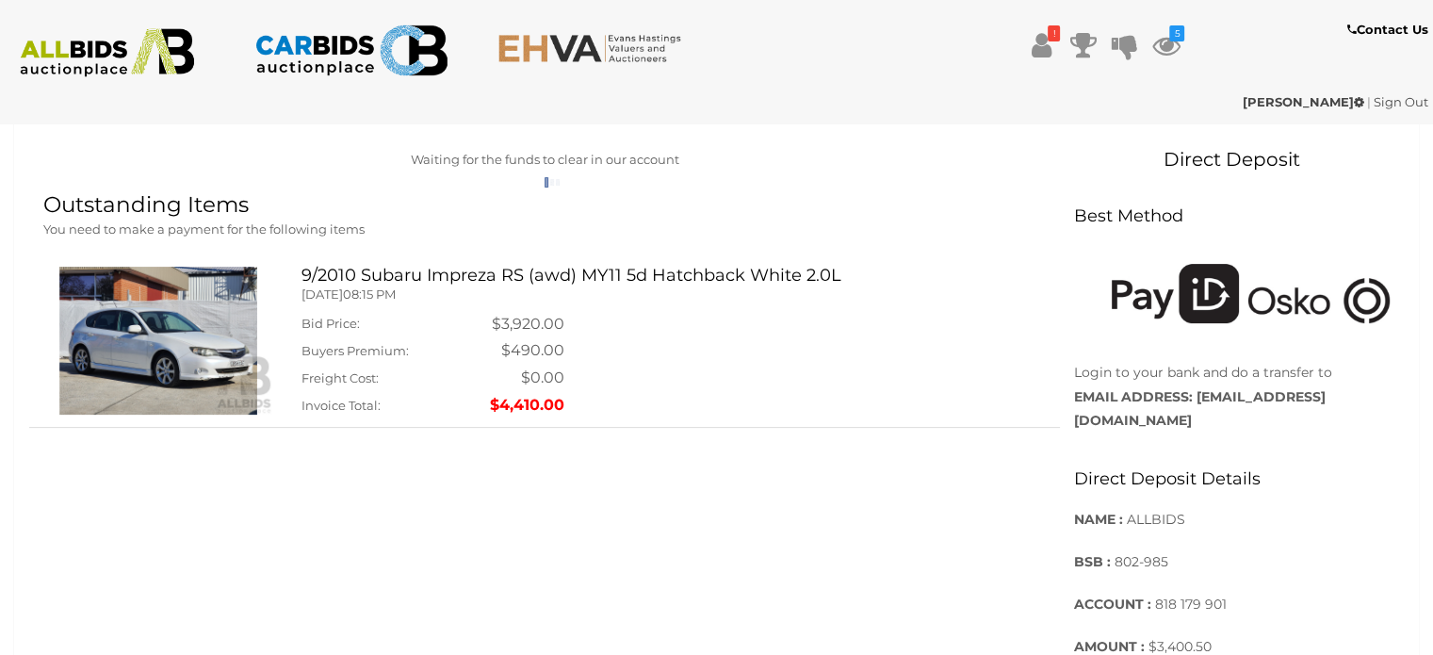
scroll to position [441, 0]
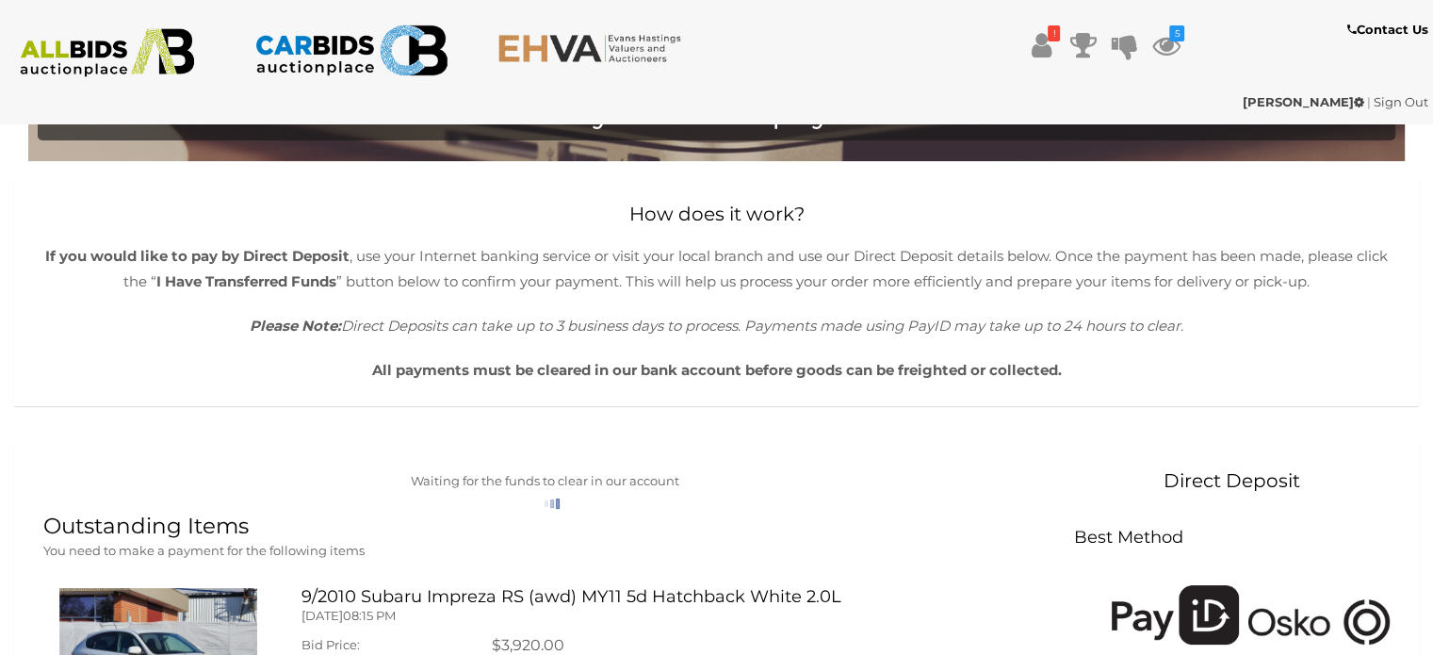
scroll to position [124, 0]
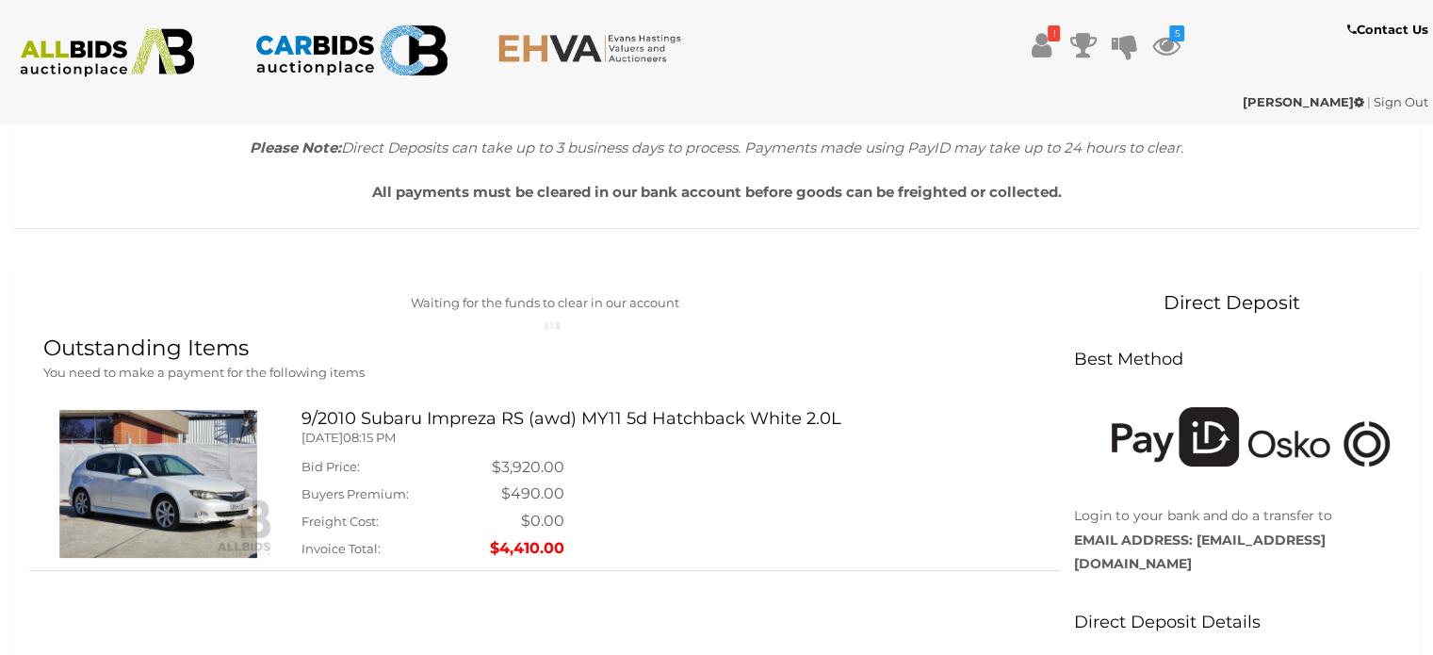
scroll to position [275, 0]
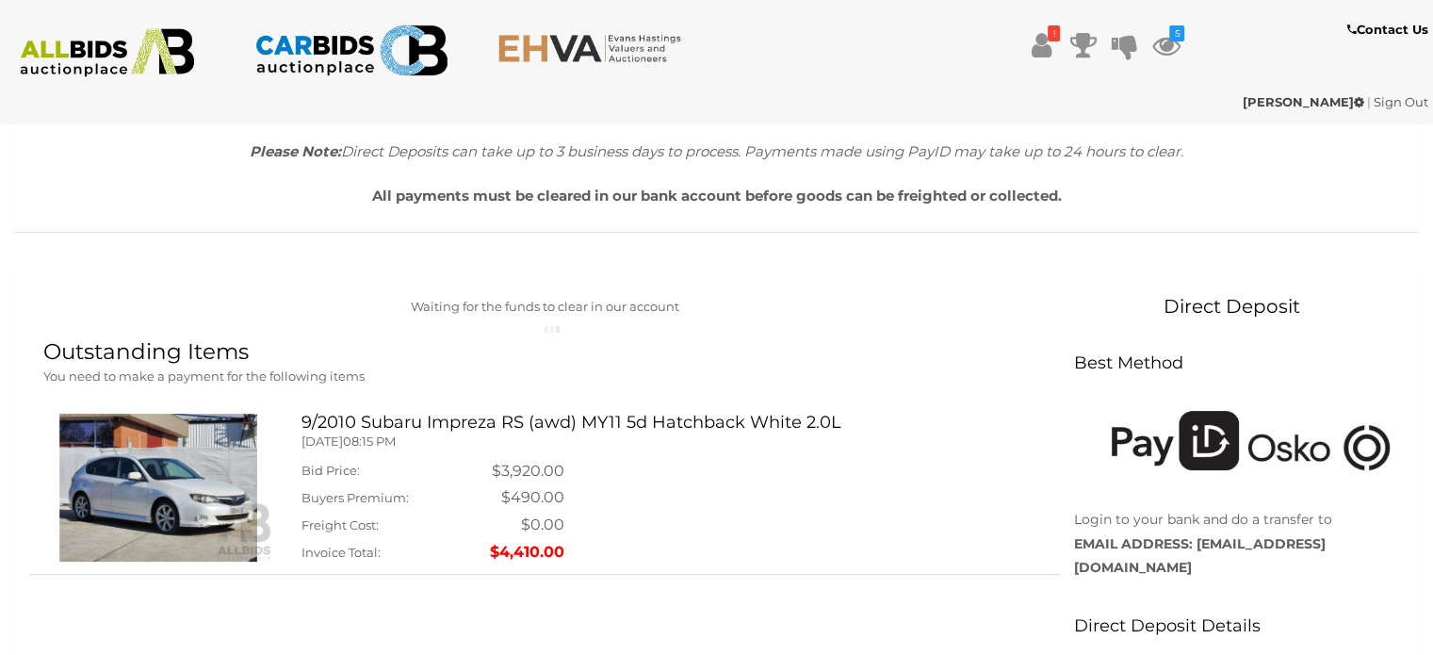
click at [480, 323] on div "Waiting for the funds to clear in our account" at bounding box center [544, 318] width 1002 height 44
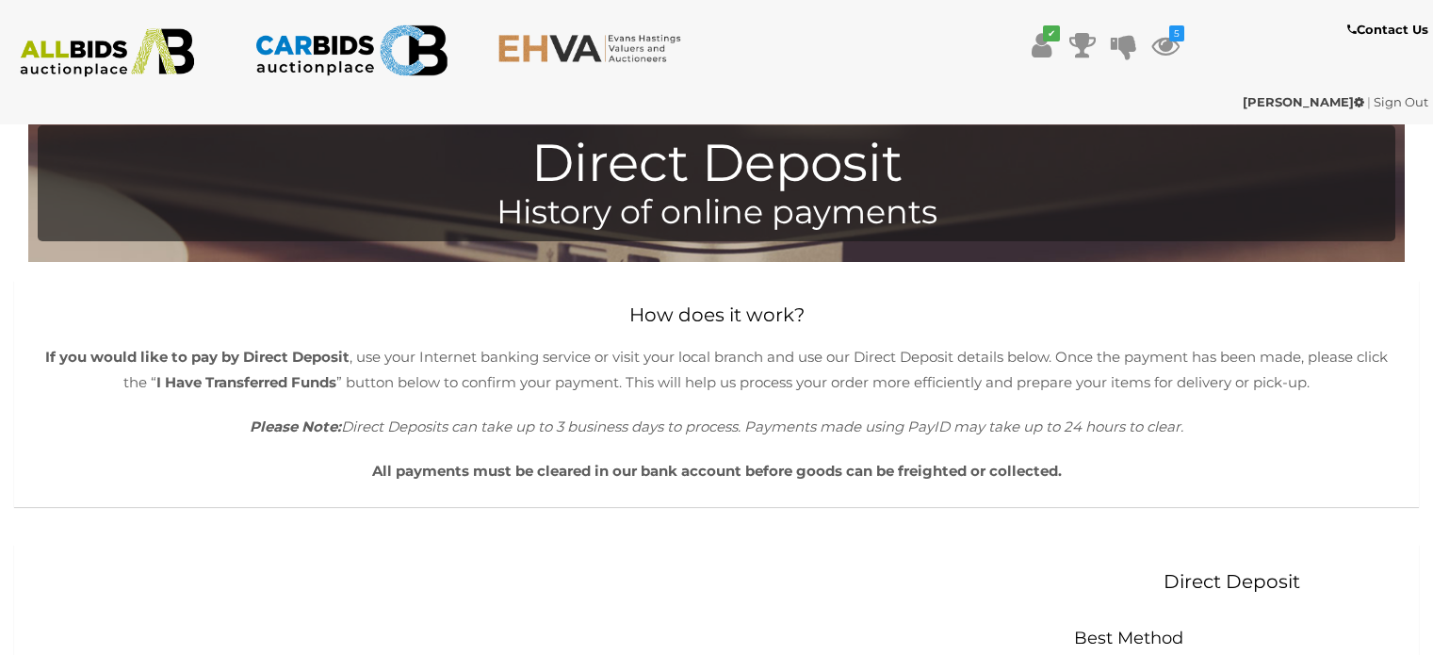
scroll to position [275, 0]
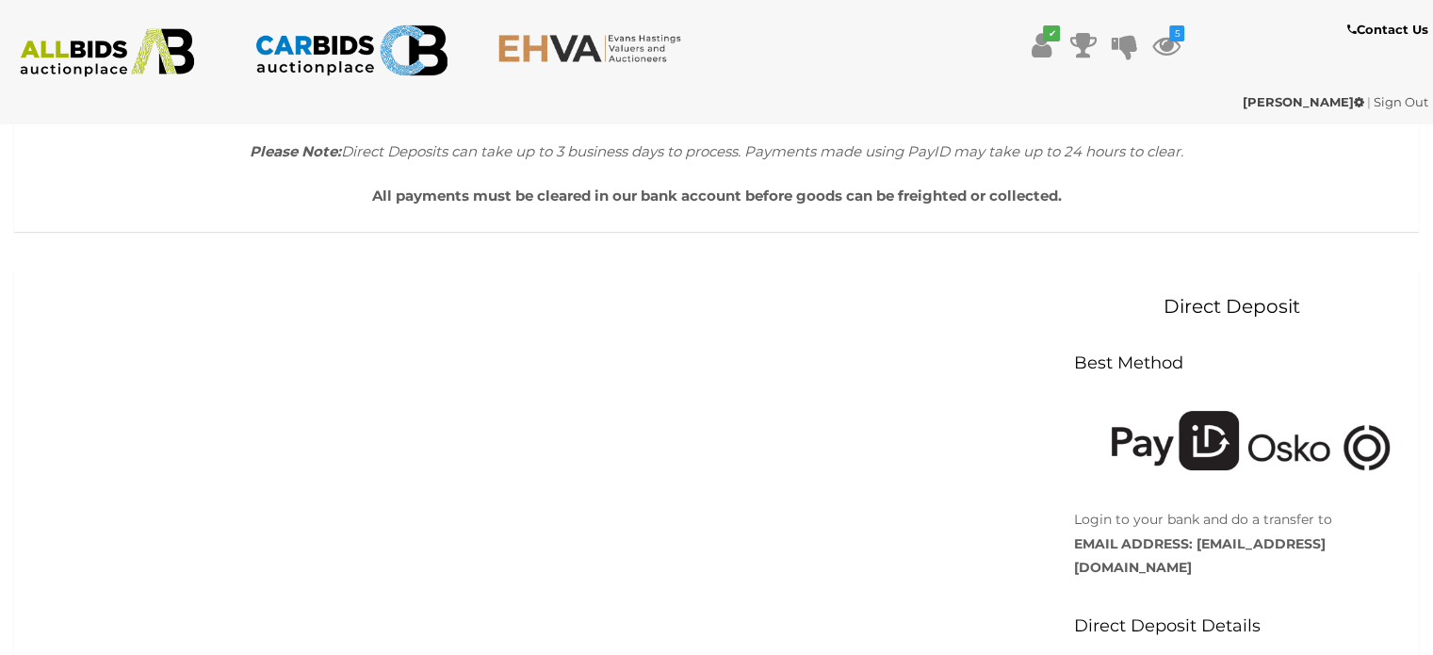
click at [358, 303] on div "You don't have any unpaid Invoice Direct Deposit Best Method Login to your bank…" at bounding box center [716, 591] width 1375 height 590
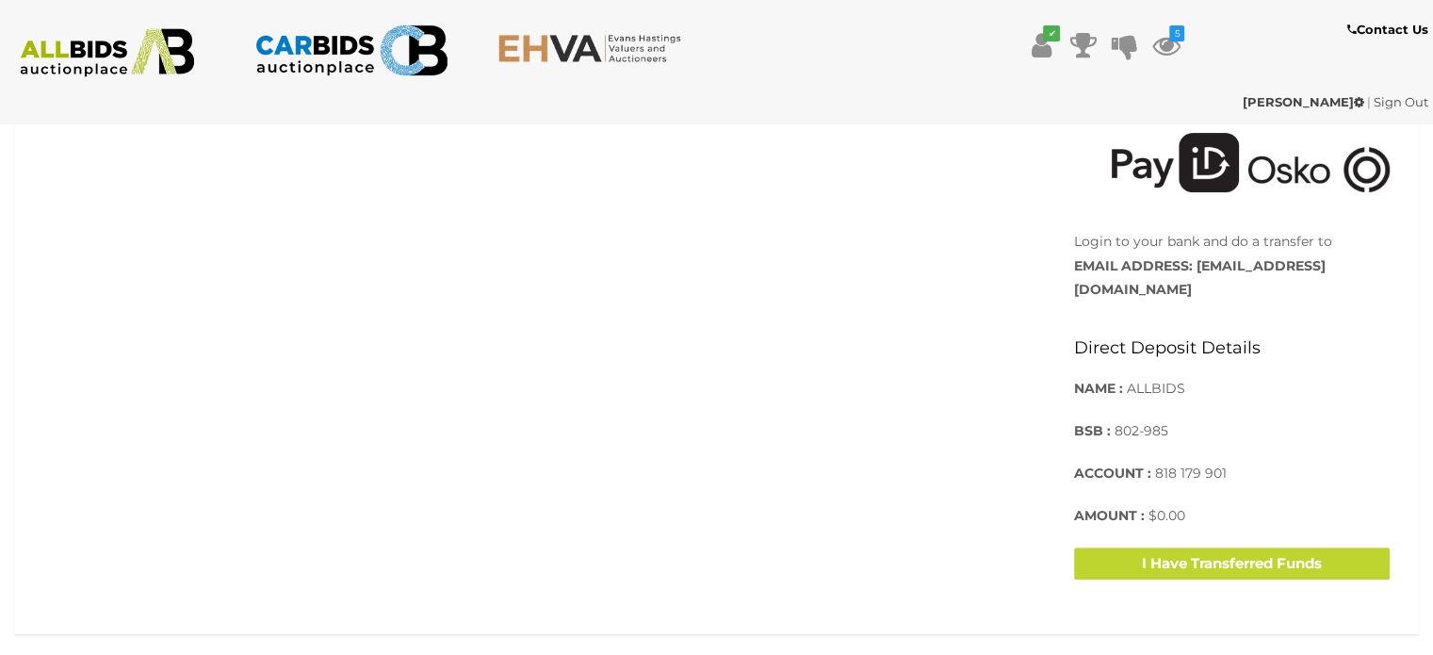
scroll to position [602, 0]
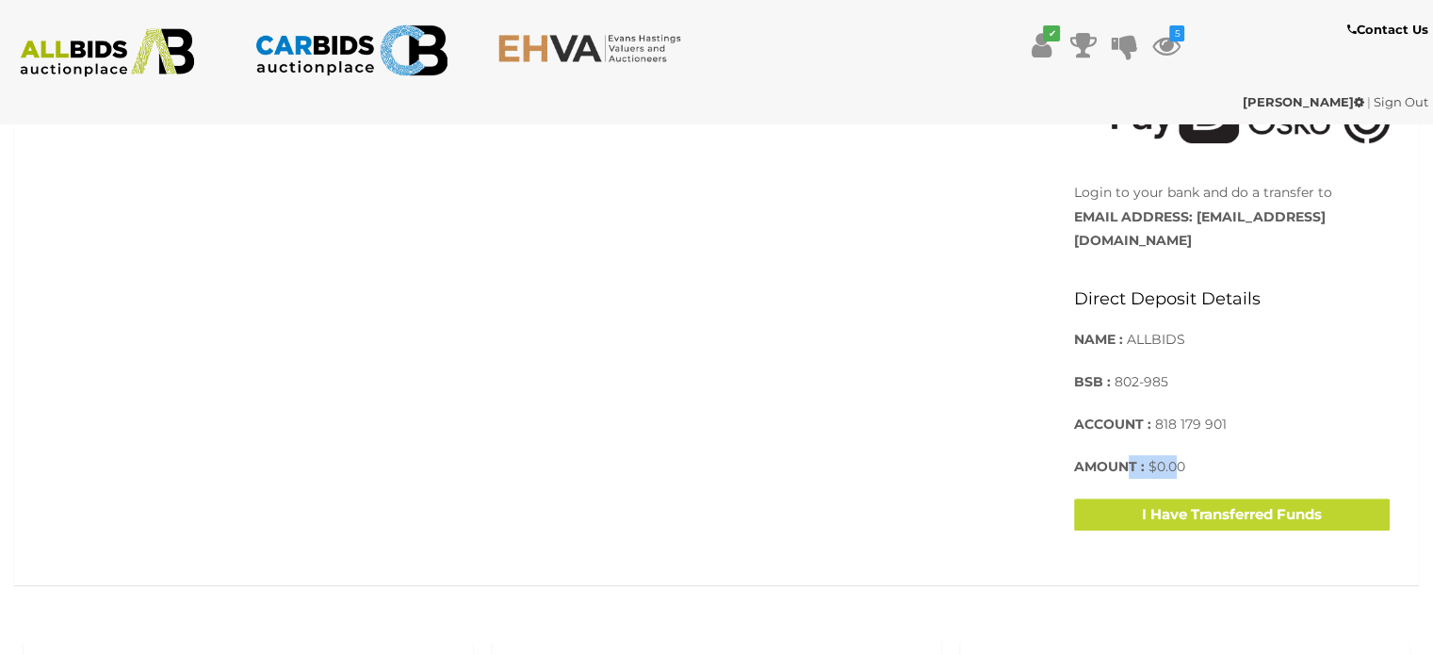
drag, startPoint x: 1180, startPoint y: 444, endPoint x: 1124, endPoint y: 445, distance: 55.6
click at [1124, 455] on p "AMOUNT : $0.00" at bounding box center [1232, 467] width 316 height 24
click at [1180, 458] on span "$0.00" at bounding box center [1166, 466] width 37 height 17
drag, startPoint x: 1228, startPoint y: 449, endPoint x: 1074, endPoint y: 423, distance: 155.8
click at [1074, 423] on div "Direct Deposit Details NAME : ALLBIDS BSB : 802-985 ACCOUNT : 818 179 901 AMOUN…" at bounding box center [1232, 375] width 316 height 208
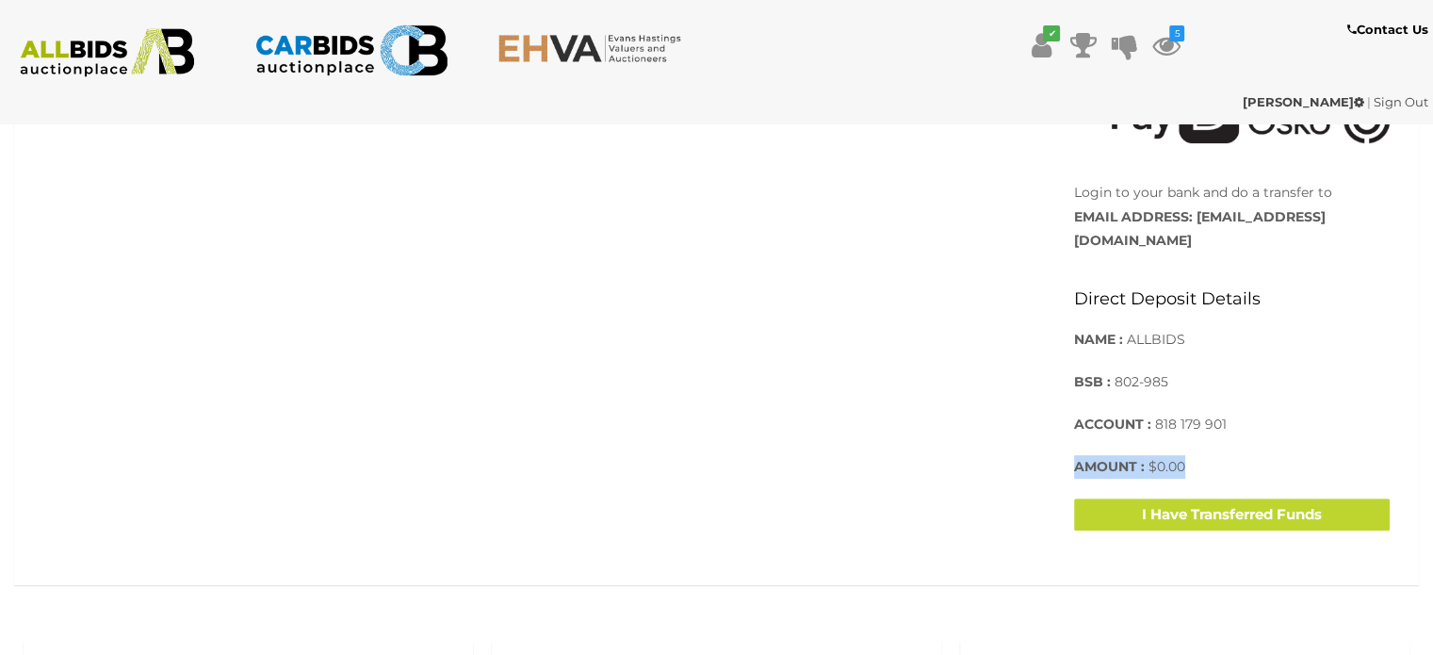
click at [1265, 455] on p "AMOUNT : $0.00" at bounding box center [1232, 467] width 316 height 24
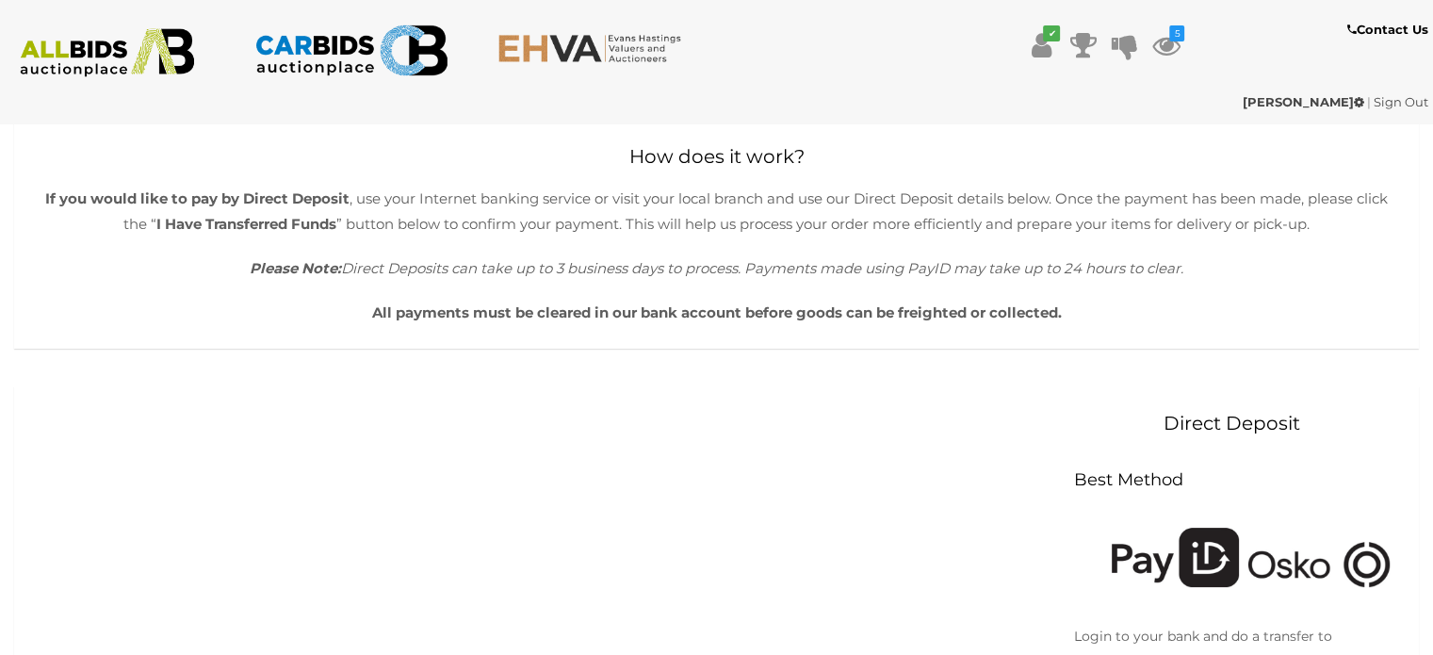
scroll to position [0, 0]
